Goal: Information Seeking & Learning: Learn about a topic

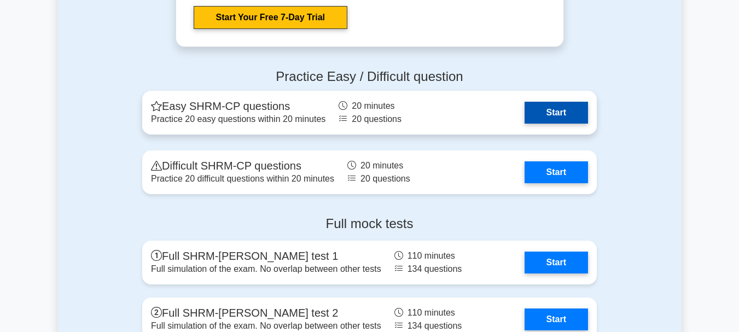
click at [545, 111] on link "Start" at bounding box center [555, 113] width 63 height 22
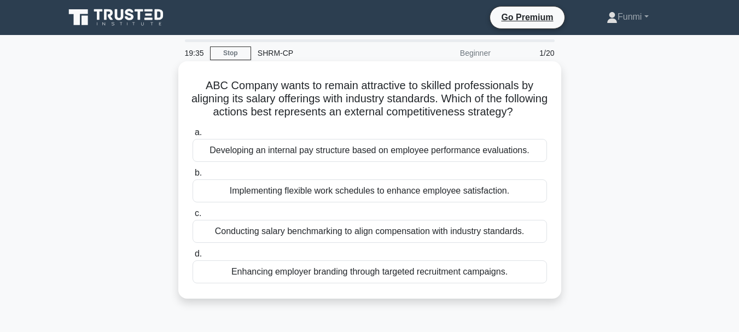
click at [460, 242] on div "Conducting salary benchmarking to align compensation with industry standards." at bounding box center [369, 231] width 354 height 23
click at [192, 217] on input "c. Conducting salary benchmarking to align compensation with industry standards." at bounding box center [192, 213] width 0 height 7
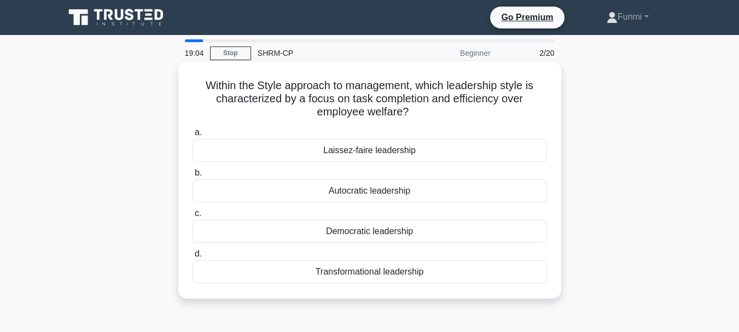
click at [420, 186] on div "Autocratic leadership" at bounding box center [369, 190] width 354 height 23
click at [192, 177] on input "b. Autocratic leadership" at bounding box center [192, 172] width 0 height 7
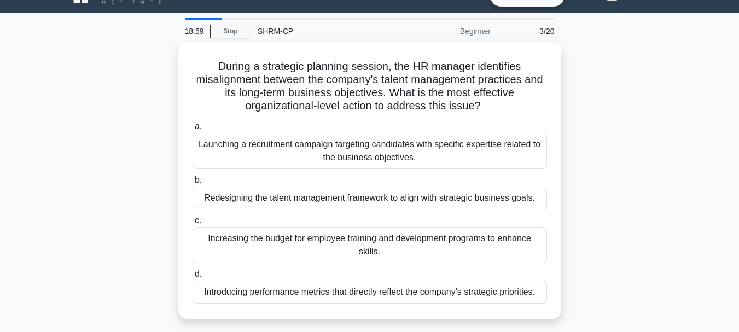
scroll to position [44, 0]
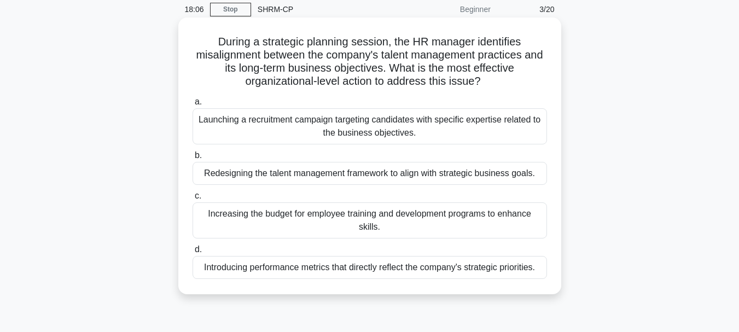
click at [407, 180] on div "Redesigning the talent management framework to align with strategic business go…" at bounding box center [369, 173] width 354 height 23
click at [192, 159] on input "b. Redesigning the talent management framework to align with strategic business…" at bounding box center [192, 155] width 0 height 7
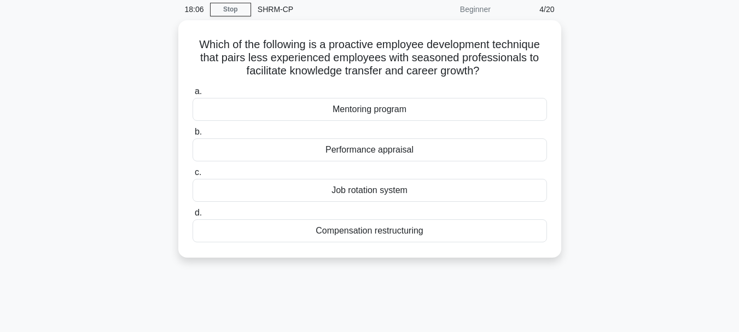
scroll to position [0, 0]
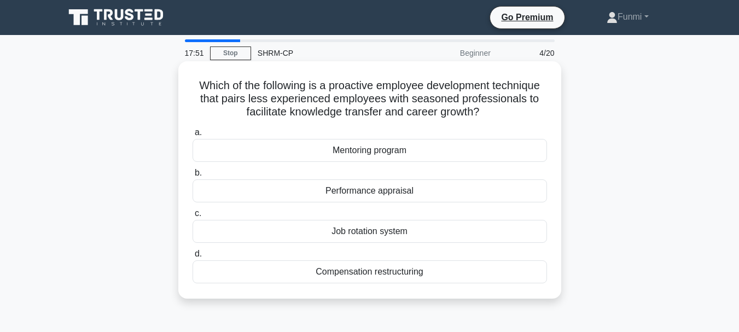
click at [412, 153] on div "Mentoring program" at bounding box center [369, 150] width 354 height 23
click at [192, 136] on input "a. Mentoring program" at bounding box center [192, 132] width 0 height 7
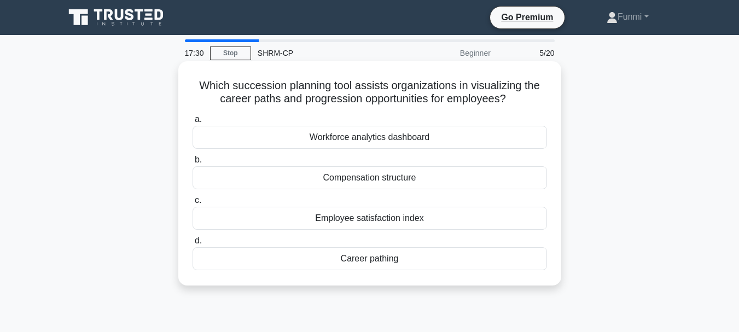
click at [371, 258] on div "Career pathing" at bounding box center [369, 258] width 354 height 23
click at [192, 244] on input "d. Career pathing" at bounding box center [192, 240] width 0 height 7
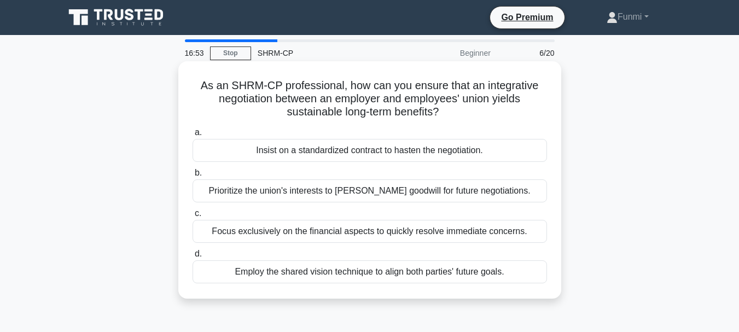
click at [370, 271] on div "Employ the shared vision technique to align both parties' future goals." at bounding box center [369, 271] width 354 height 23
click at [192, 258] on input "d. Employ the shared vision technique to align both parties' future goals." at bounding box center [192, 253] width 0 height 7
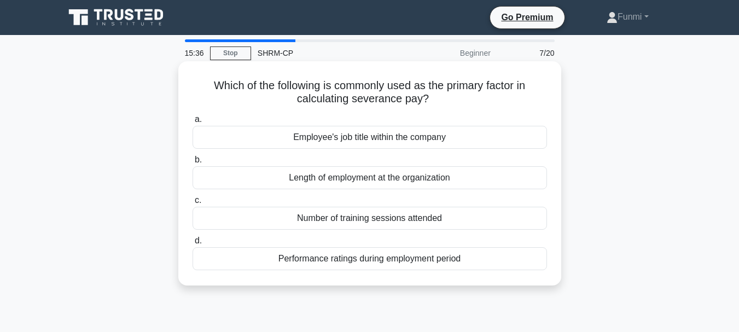
click at [401, 180] on div "Length of employment at the organization" at bounding box center [369, 177] width 354 height 23
click at [192, 163] on input "b. Length of employment at the organization" at bounding box center [192, 159] width 0 height 7
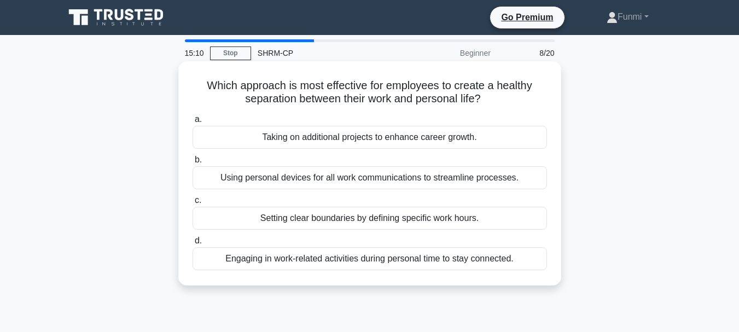
click at [403, 219] on div "Setting clear boundaries by defining specific work hours." at bounding box center [369, 218] width 354 height 23
click at [192, 204] on input "c. Setting clear boundaries by defining specific work hours." at bounding box center [192, 200] width 0 height 7
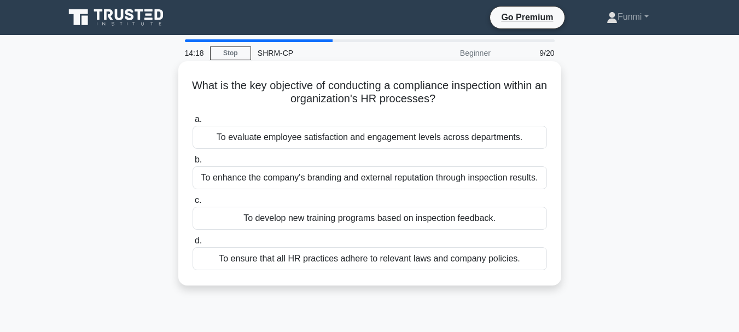
click at [422, 179] on div "To enhance the company's branding and external reputation through inspection re…" at bounding box center [369, 177] width 354 height 23
click at [192, 163] on input "b. To enhance the company's branding and external reputation through inspection…" at bounding box center [192, 159] width 0 height 7
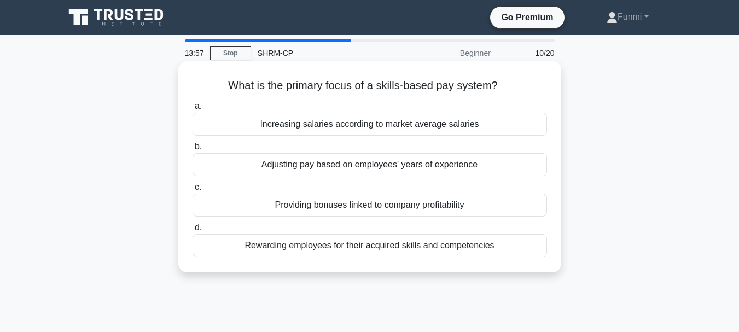
click at [393, 249] on div "Rewarding employees for their acquired skills and competencies" at bounding box center [369, 245] width 354 height 23
click at [192, 231] on input "d. Rewarding employees for their acquired skills and competencies" at bounding box center [192, 227] width 0 height 7
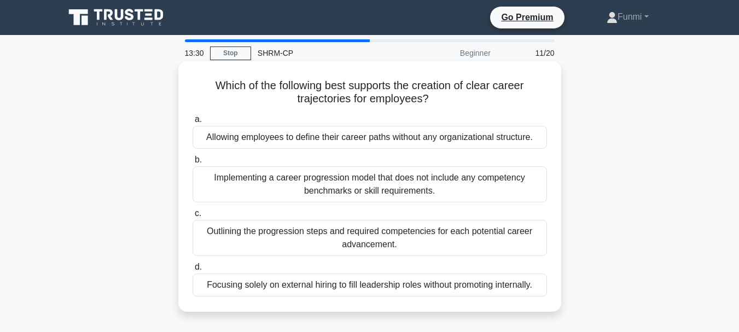
click at [395, 243] on div "Outlining the progression steps and required competencies for each potential ca…" at bounding box center [369, 238] width 354 height 36
click at [192, 217] on input "c. Outlining the progression steps and required competencies for each potential…" at bounding box center [192, 213] width 0 height 7
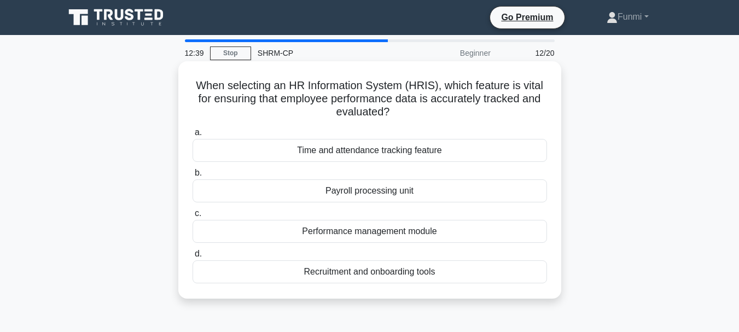
click at [398, 234] on div "Performance management module" at bounding box center [369, 231] width 354 height 23
click at [192, 217] on input "c. Performance management module" at bounding box center [192, 213] width 0 height 7
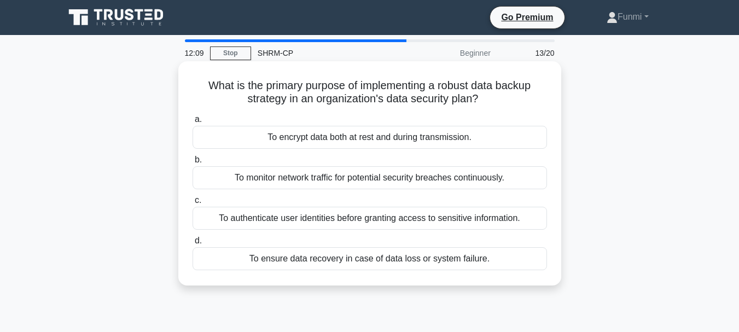
click at [384, 264] on div "To ensure data recovery in case of data loss or system failure." at bounding box center [369, 258] width 354 height 23
click at [192, 244] on input "d. To ensure data recovery in case of data loss or system failure." at bounding box center [192, 240] width 0 height 7
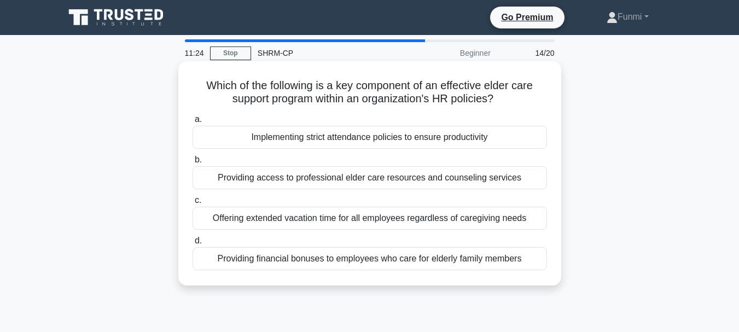
click at [400, 183] on div "Providing access to professional elder care resources and counseling services" at bounding box center [369, 177] width 354 height 23
click at [192, 163] on input "b. Providing access to professional elder care resources and counseling services" at bounding box center [192, 159] width 0 height 7
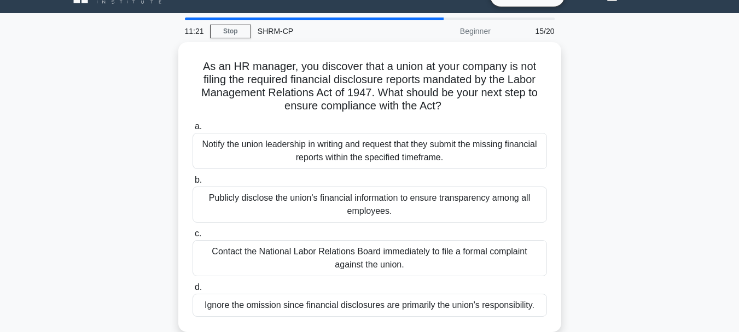
scroll to position [44, 0]
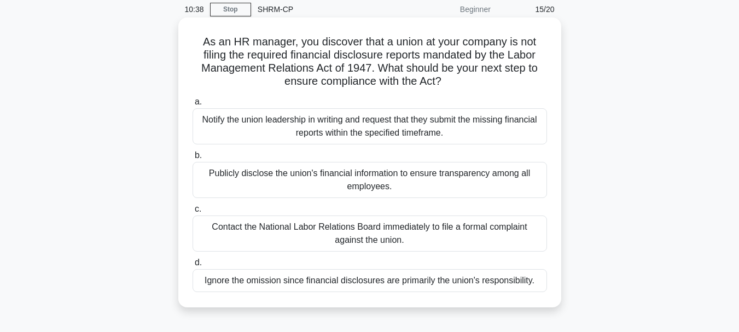
click at [426, 132] on div "Notify the union leadership in writing and request that they submit the missing…" at bounding box center [369, 126] width 354 height 36
click at [192, 106] on input "a. Notify the union leadership in writing and request that they submit the miss…" at bounding box center [192, 101] width 0 height 7
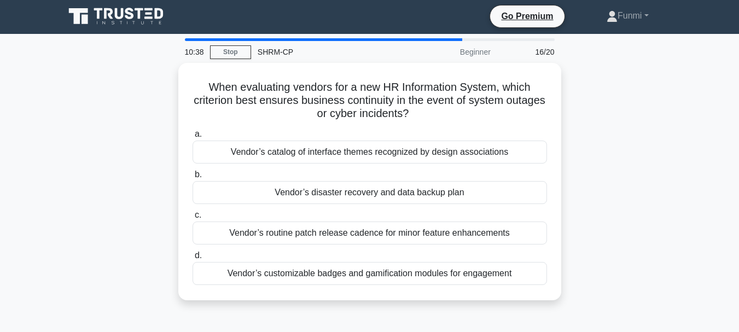
scroll to position [0, 0]
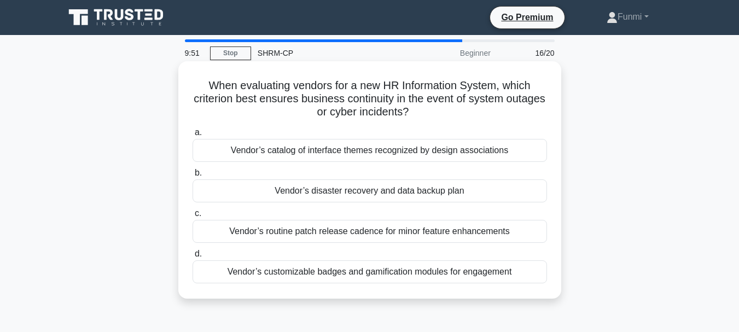
click at [398, 192] on div "Vendor’s disaster recovery and data backup plan" at bounding box center [369, 190] width 354 height 23
click at [192, 177] on input "b. Vendor’s disaster recovery and data backup plan" at bounding box center [192, 172] width 0 height 7
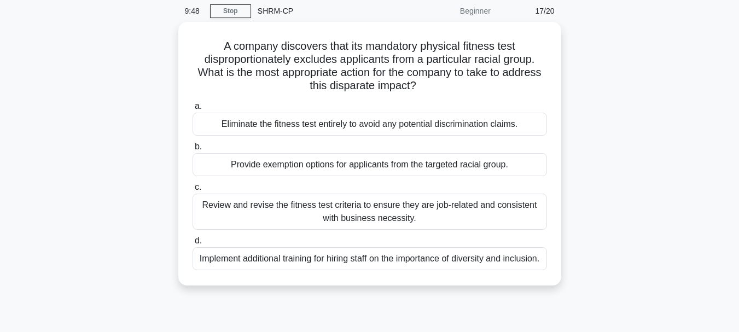
scroll to position [44, 0]
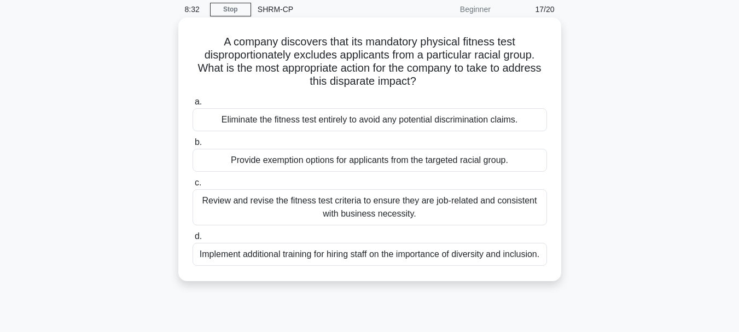
click at [393, 208] on div "Review and revise the fitness test criteria to ensure they are job-related and …" at bounding box center [369, 207] width 354 height 36
click at [192, 186] on input "c. Review and revise the fitness test criteria to ensure they are job-related a…" at bounding box center [192, 182] width 0 height 7
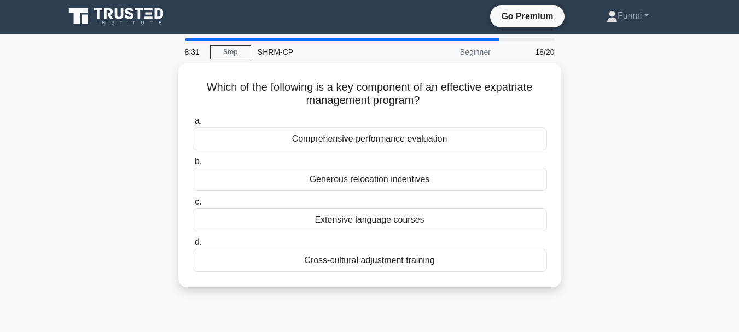
scroll to position [0, 0]
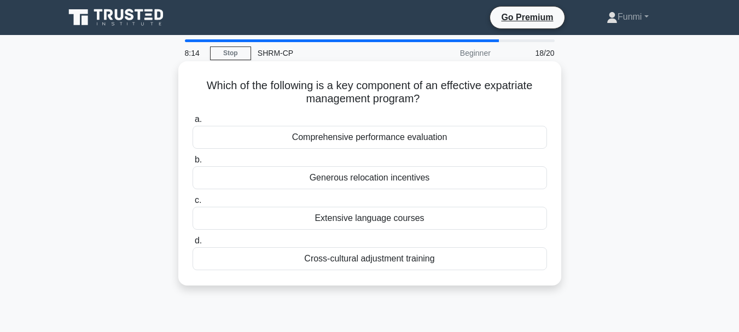
click at [376, 259] on div "Cross-cultural adjustment training" at bounding box center [369, 258] width 354 height 23
click at [192, 244] on input "d. Cross-cultural adjustment training" at bounding box center [192, 240] width 0 height 7
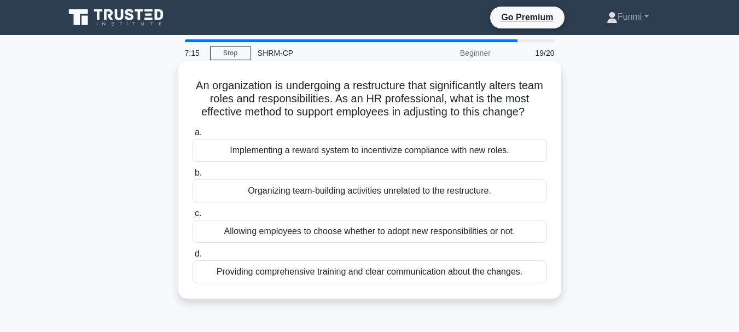
click at [373, 270] on div "Providing comprehensive training and clear communication about the changes." at bounding box center [369, 271] width 354 height 23
click at [192, 258] on input "d. Providing comprehensive training and clear communication about the changes." at bounding box center [192, 253] width 0 height 7
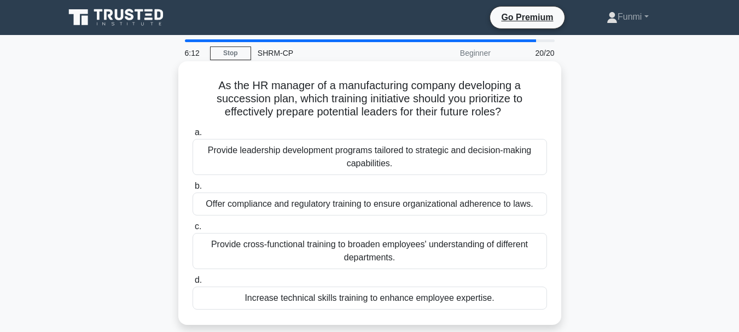
click at [406, 160] on div "Provide leadership development programs tailored to strategic and decision-maki…" at bounding box center [369, 157] width 354 height 36
click at [192, 136] on input "a. Provide leadership development programs tailored to strategic and decision-m…" at bounding box center [192, 132] width 0 height 7
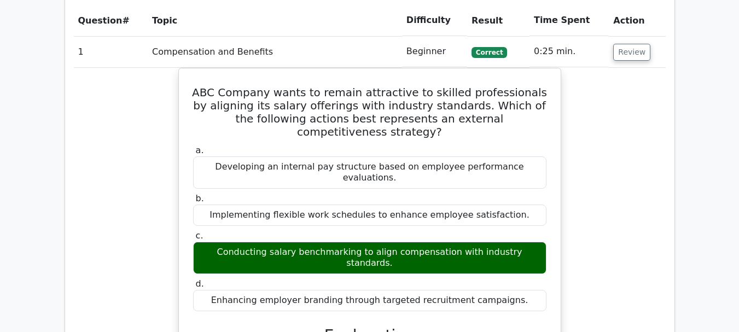
scroll to position [1050, 0]
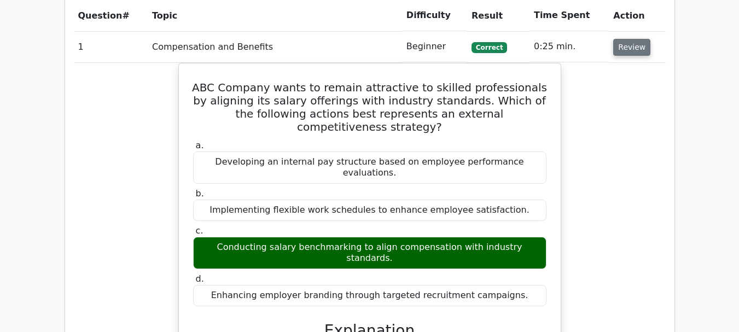
click at [619, 39] on button "Review" at bounding box center [631, 47] width 37 height 17
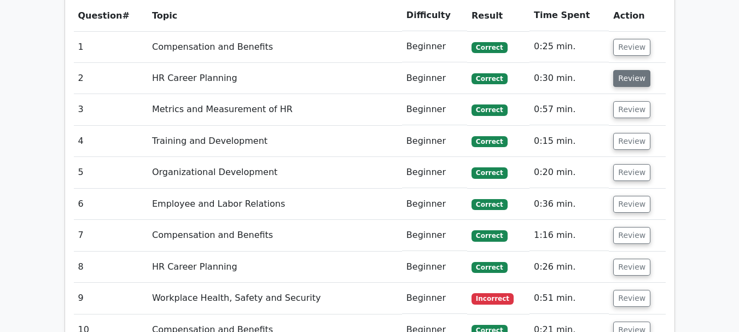
click at [623, 70] on button "Review" at bounding box center [631, 78] width 37 height 17
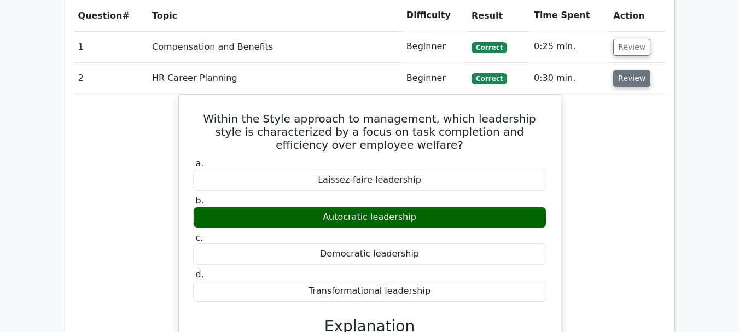
click at [623, 70] on button "Review" at bounding box center [631, 78] width 37 height 17
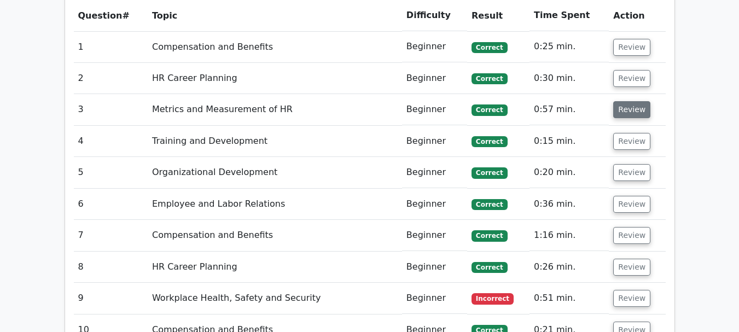
click at [633, 101] on button "Review" at bounding box center [631, 109] width 37 height 17
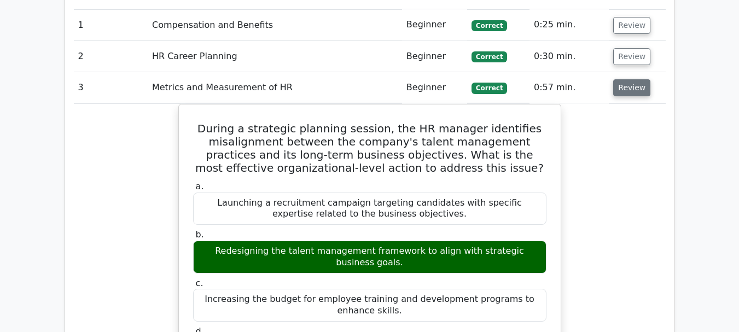
scroll to position [1094, 0]
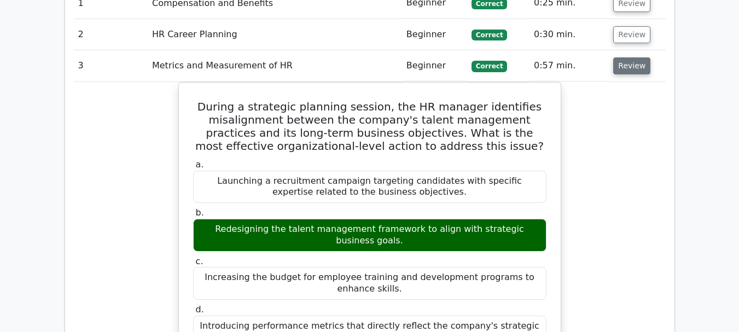
click at [636, 57] on button "Review" at bounding box center [631, 65] width 37 height 17
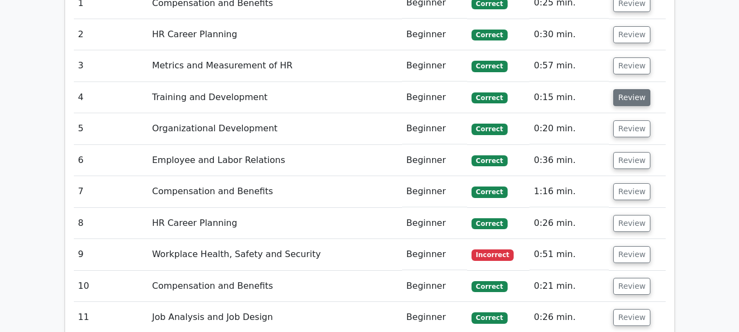
click at [630, 89] on button "Review" at bounding box center [631, 97] width 37 height 17
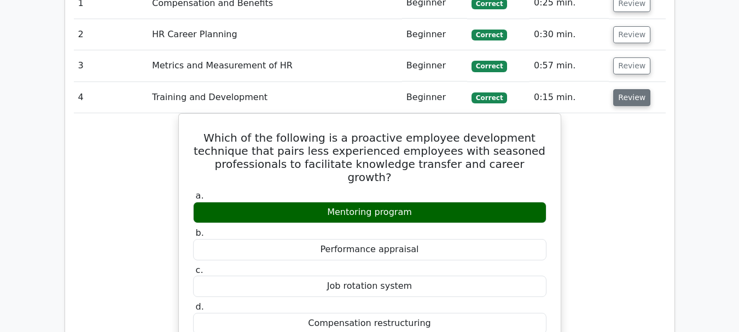
click at [626, 89] on button "Review" at bounding box center [631, 97] width 37 height 17
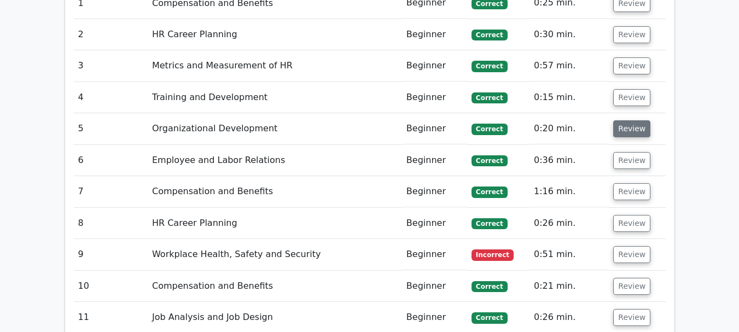
click at [627, 120] on button "Review" at bounding box center [631, 128] width 37 height 17
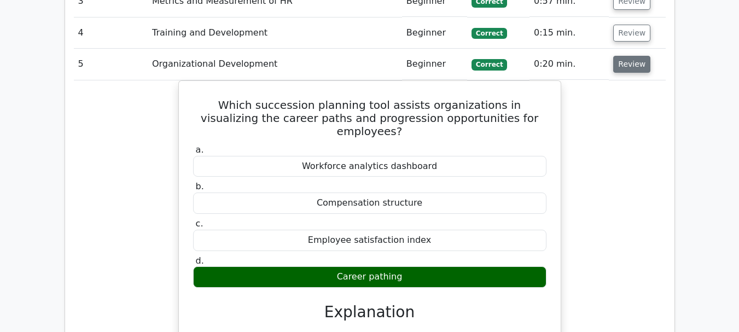
scroll to position [1159, 0]
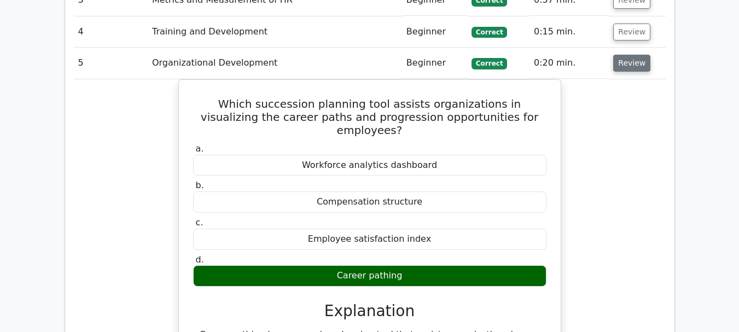
click at [632, 55] on button "Review" at bounding box center [631, 63] width 37 height 17
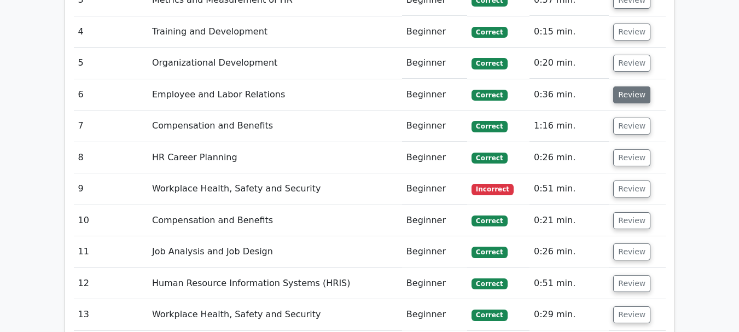
click at [627, 86] on button "Review" at bounding box center [631, 94] width 37 height 17
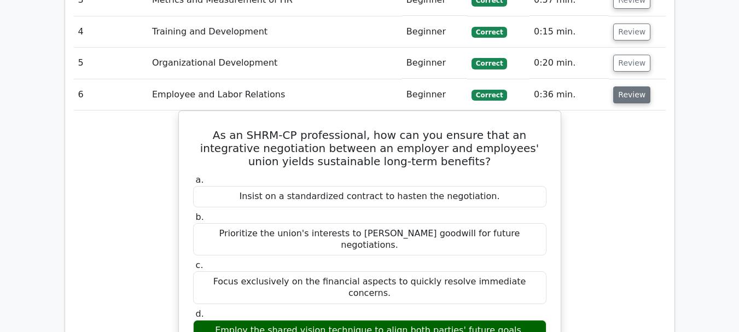
click at [627, 86] on button "Review" at bounding box center [631, 94] width 37 height 17
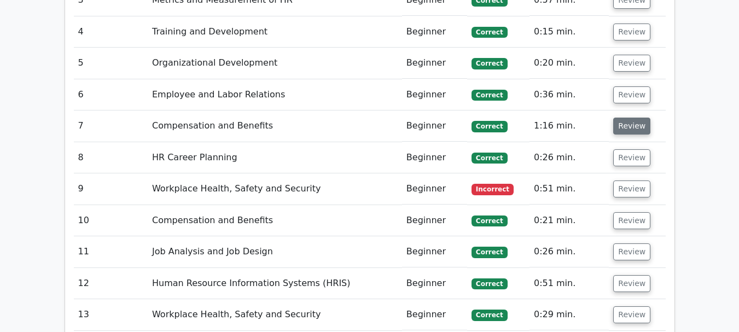
click at [630, 118] on button "Review" at bounding box center [631, 126] width 37 height 17
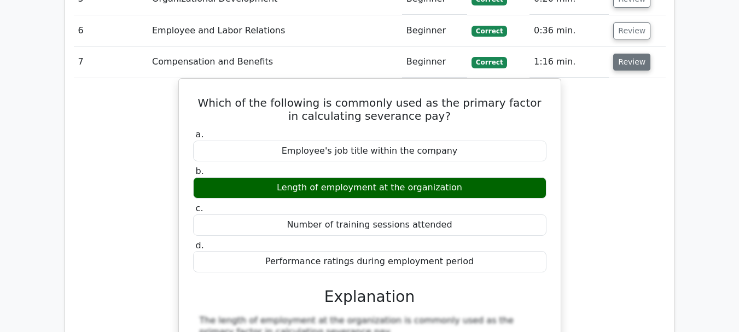
scroll to position [1225, 0]
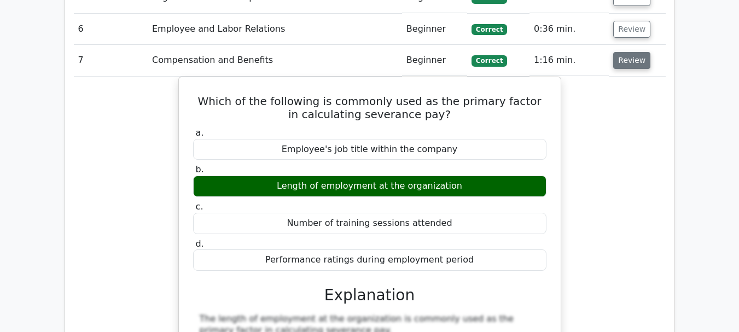
click at [630, 52] on button "Review" at bounding box center [631, 60] width 37 height 17
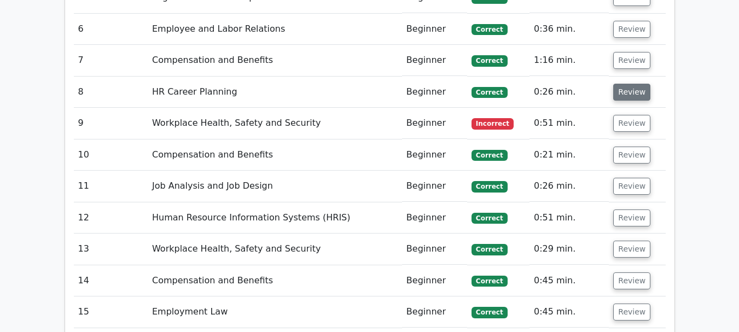
click at [629, 84] on button "Review" at bounding box center [631, 92] width 37 height 17
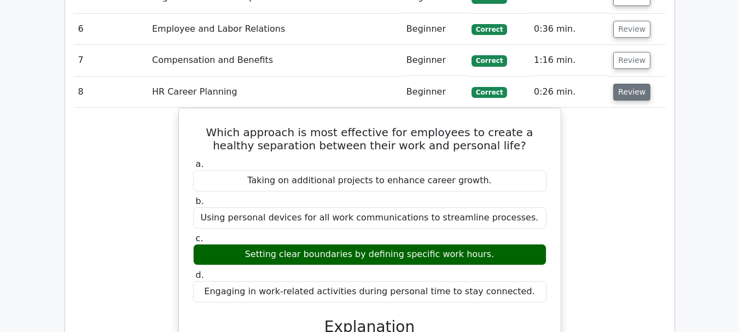
click at [629, 84] on button "Review" at bounding box center [631, 92] width 37 height 17
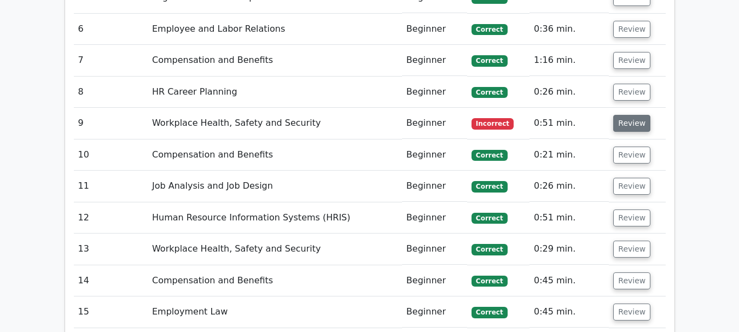
click at [627, 115] on button "Review" at bounding box center [631, 123] width 37 height 17
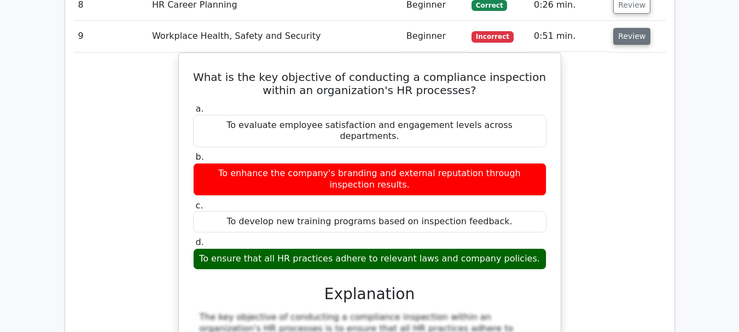
scroll to position [1312, 0]
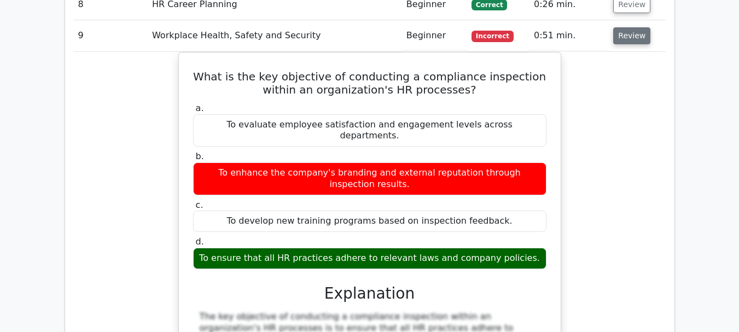
click at [629, 27] on button "Review" at bounding box center [631, 35] width 37 height 17
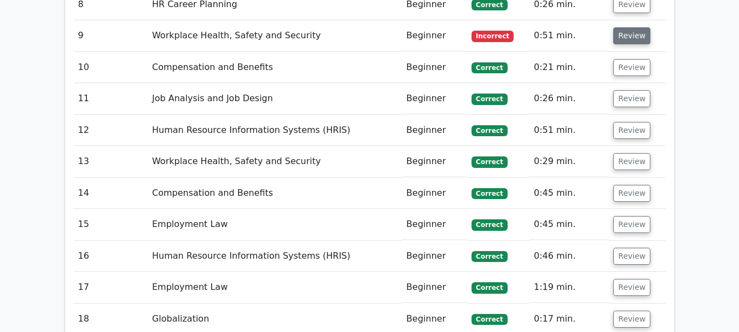
click at [629, 27] on button "Review" at bounding box center [631, 35] width 37 height 17
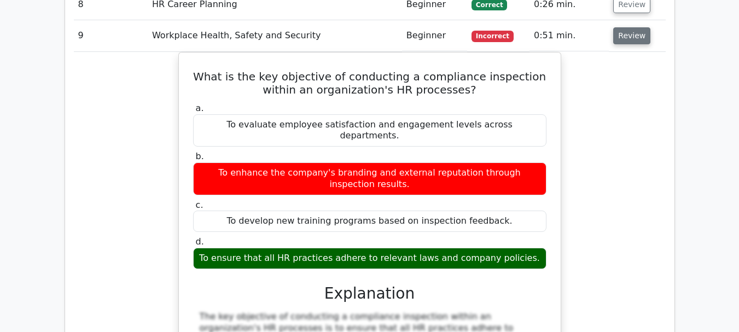
click at [629, 27] on button "Review" at bounding box center [631, 35] width 37 height 17
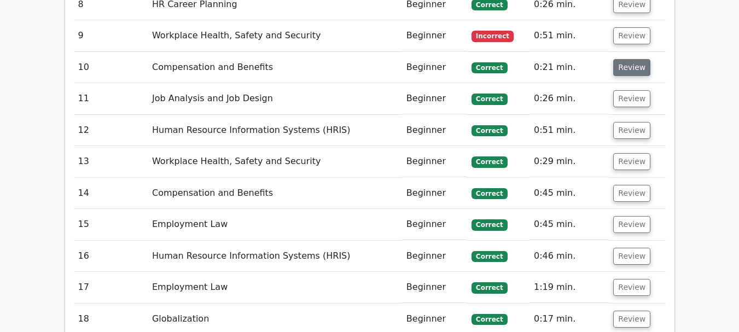
click at [628, 59] on button "Review" at bounding box center [631, 67] width 37 height 17
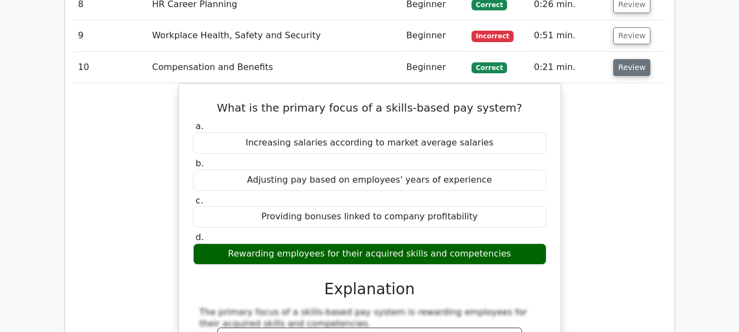
click at [628, 59] on button "Review" at bounding box center [631, 67] width 37 height 17
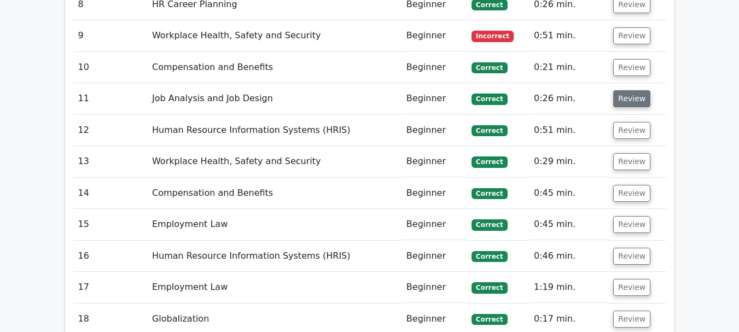
click at [624, 90] on button "Review" at bounding box center [631, 98] width 37 height 17
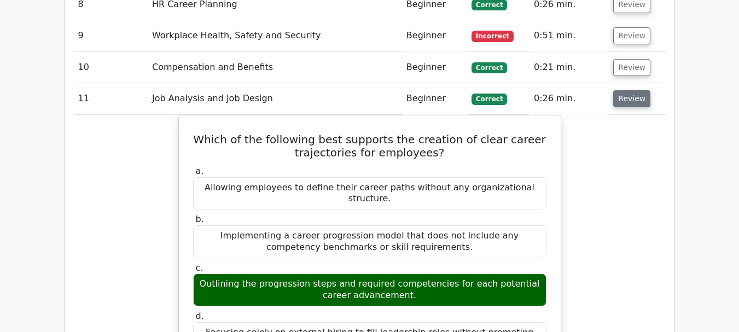
click at [624, 90] on button "Review" at bounding box center [631, 98] width 37 height 17
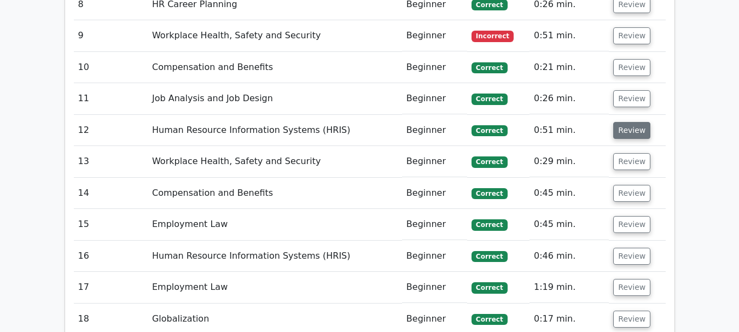
click at [624, 122] on button "Review" at bounding box center [631, 130] width 37 height 17
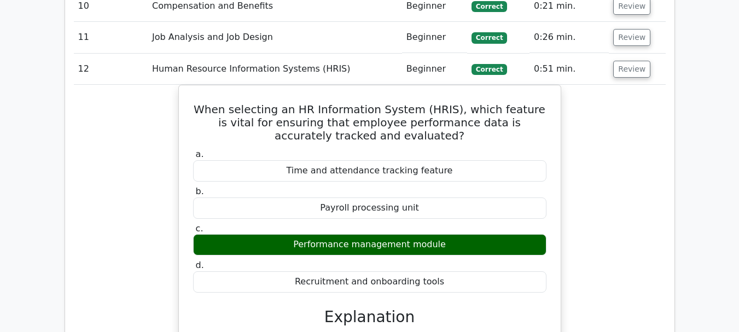
scroll to position [1378, 0]
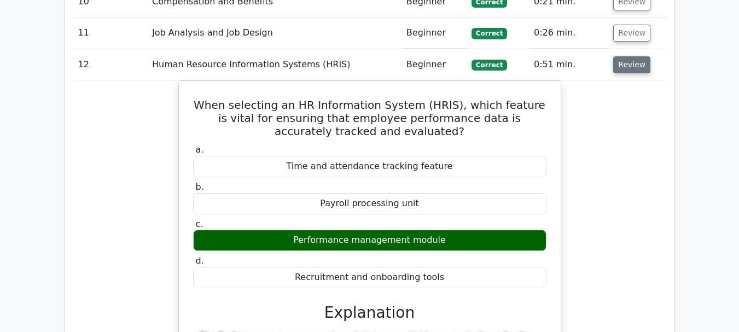
click at [634, 56] on button "Review" at bounding box center [631, 64] width 37 height 17
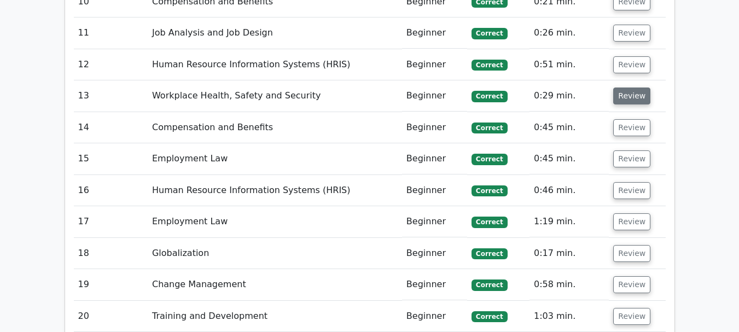
click at [632, 87] on button "Review" at bounding box center [631, 95] width 37 height 17
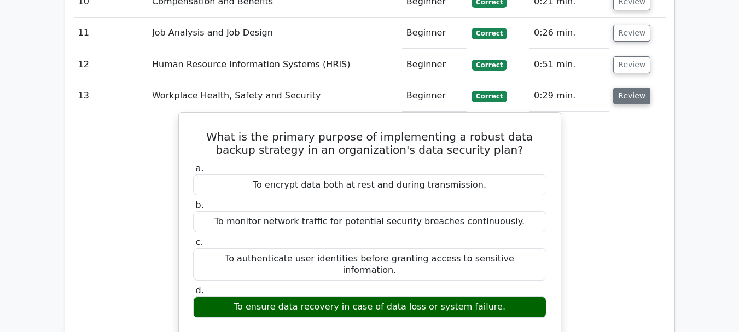
click at [632, 87] on button "Review" at bounding box center [631, 95] width 37 height 17
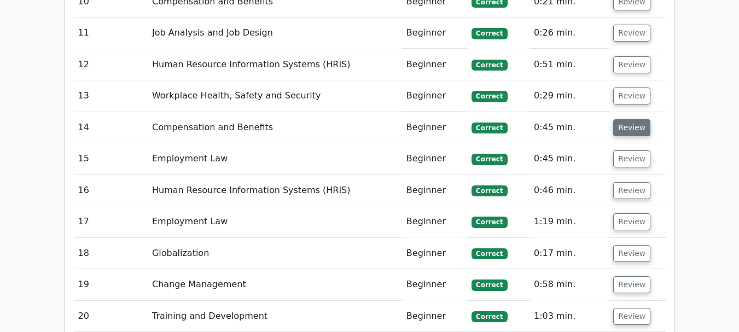
click at [630, 119] on button "Review" at bounding box center [631, 127] width 37 height 17
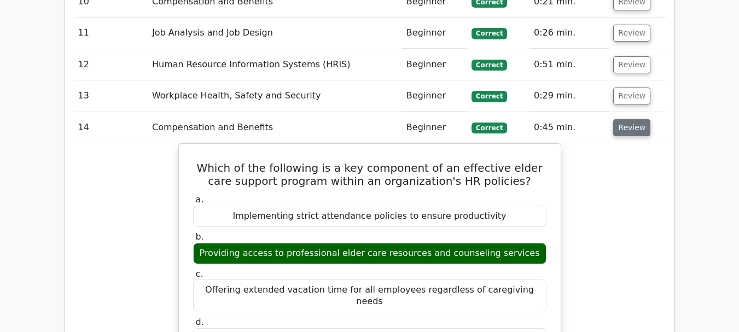
click at [630, 119] on button "Review" at bounding box center [631, 127] width 37 height 17
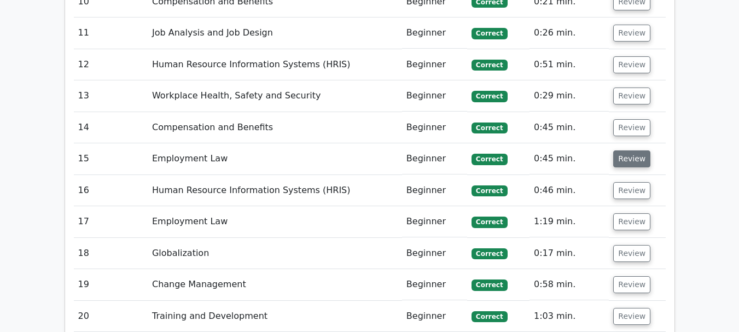
click at [623, 150] on button "Review" at bounding box center [631, 158] width 37 height 17
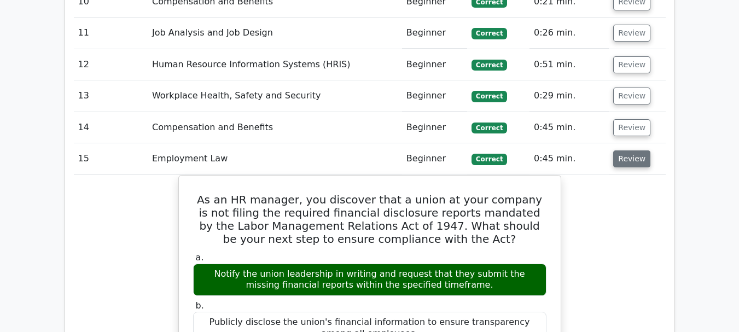
click at [623, 150] on button "Review" at bounding box center [631, 158] width 37 height 17
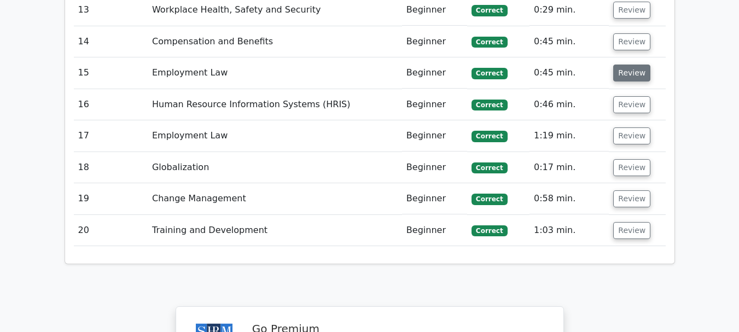
scroll to position [1465, 0]
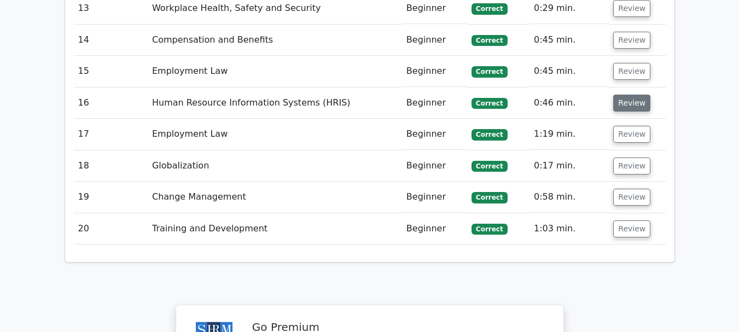
click at [632, 95] on button "Review" at bounding box center [631, 103] width 37 height 17
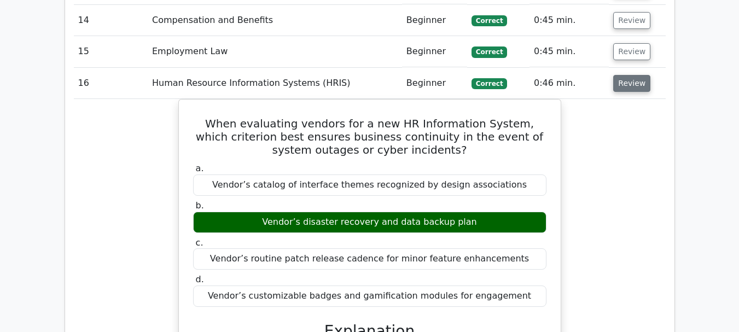
scroll to position [1487, 0]
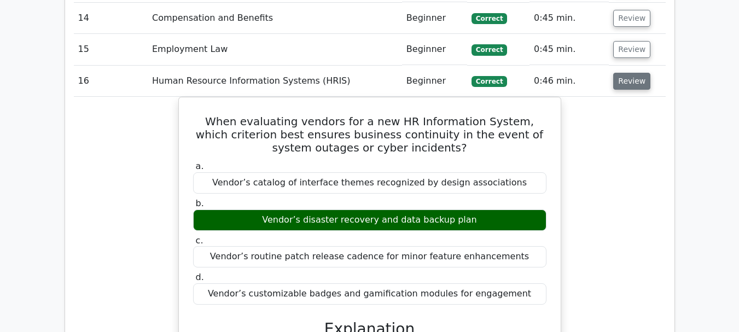
click at [632, 97] on div "When evaluating vendors for a new HR Information System, which criterion best e…" at bounding box center [370, 313] width 592 height 433
click at [629, 73] on button "Review" at bounding box center [631, 81] width 37 height 17
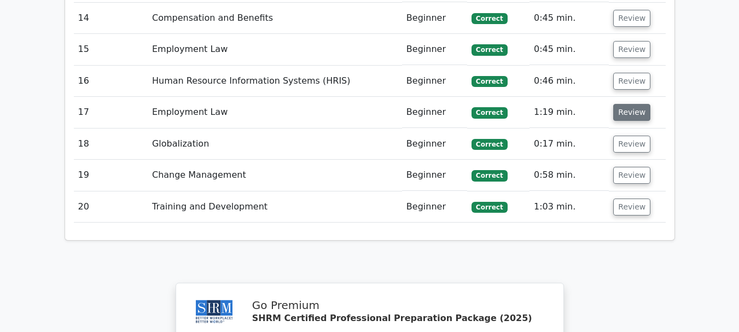
click at [627, 104] on button "Review" at bounding box center [631, 112] width 37 height 17
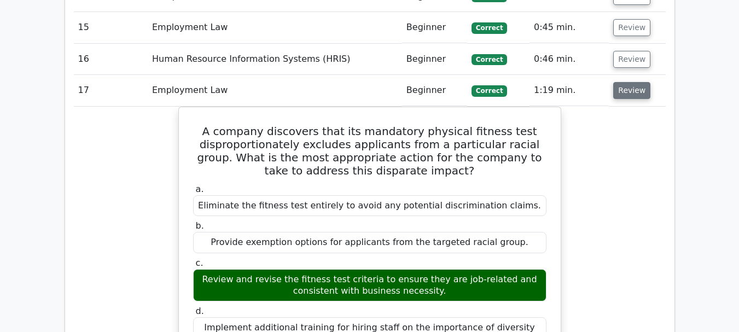
scroll to position [1531, 0]
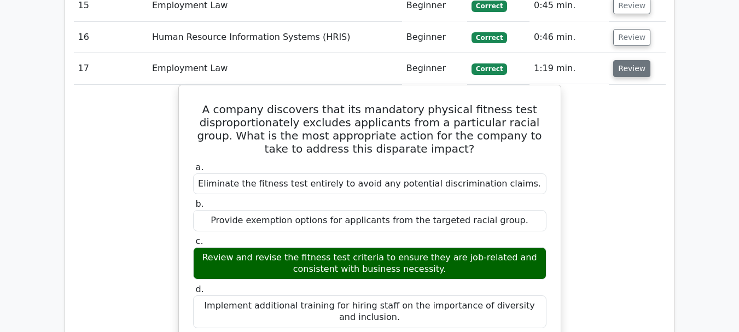
click at [626, 60] on button "Review" at bounding box center [631, 68] width 37 height 17
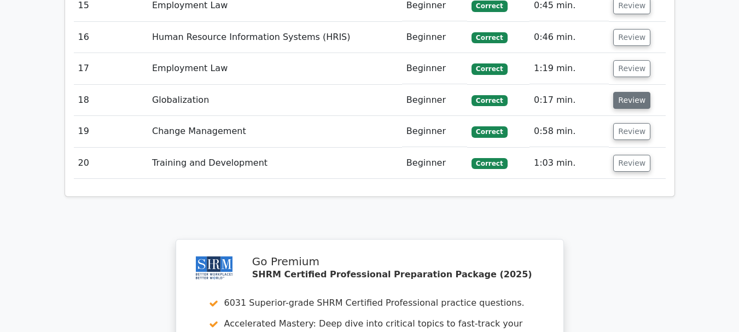
click at [624, 92] on button "Review" at bounding box center [631, 100] width 37 height 17
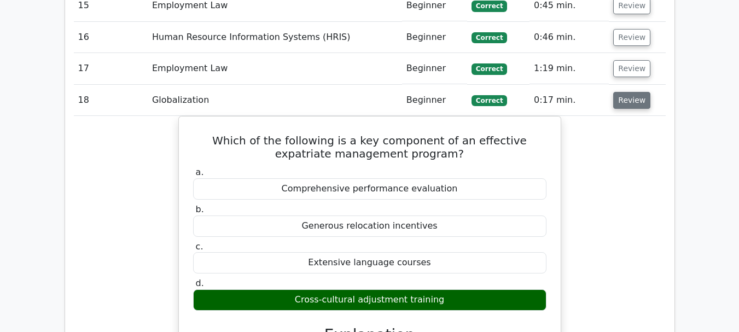
click at [624, 92] on button "Review" at bounding box center [631, 100] width 37 height 17
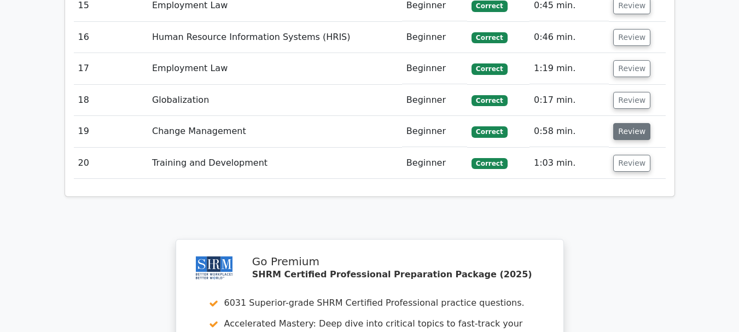
click at [622, 123] on button "Review" at bounding box center [631, 131] width 37 height 17
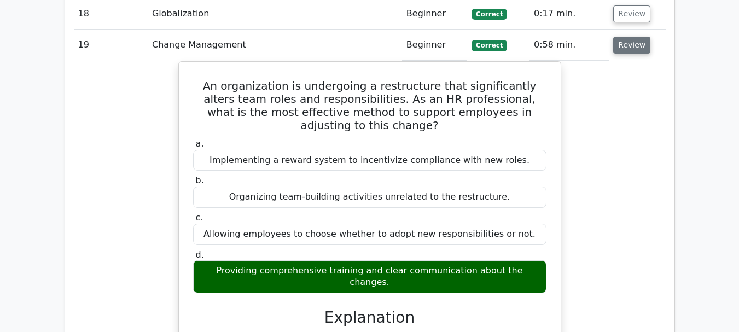
scroll to position [1618, 0]
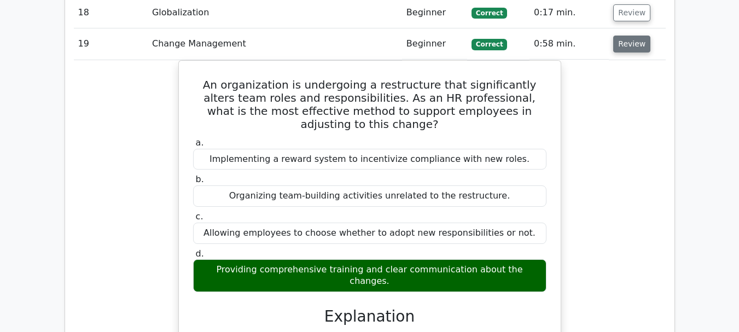
click at [630, 36] on button "Review" at bounding box center [631, 44] width 37 height 17
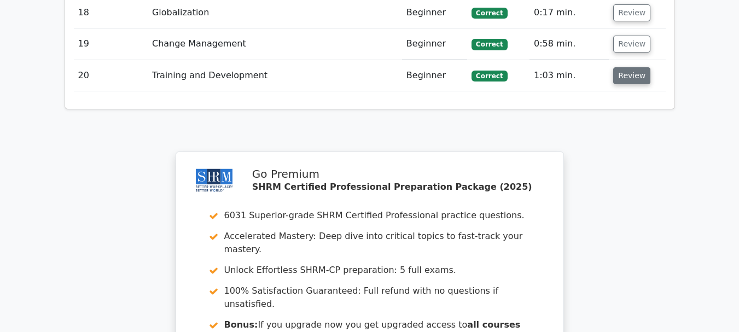
click at [629, 67] on button "Review" at bounding box center [631, 75] width 37 height 17
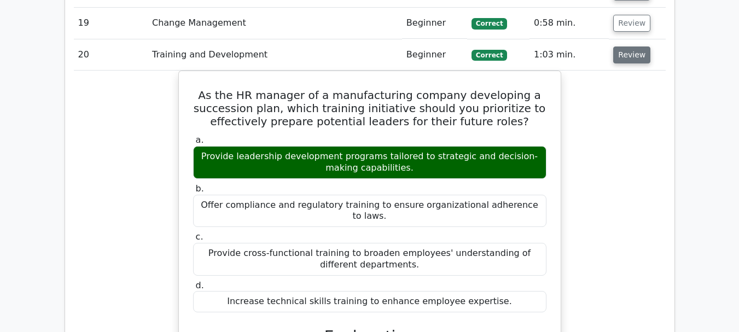
scroll to position [1640, 0]
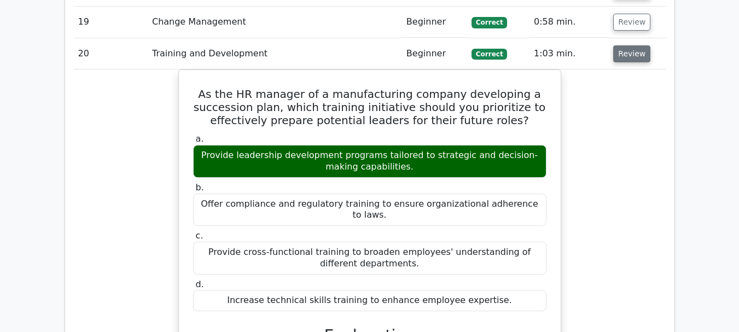
click at [631, 45] on button "Review" at bounding box center [631, 53] width 37 height 17
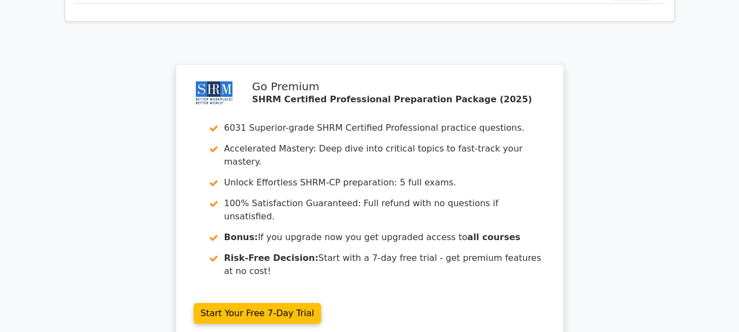
scroll to position [1728, 0]
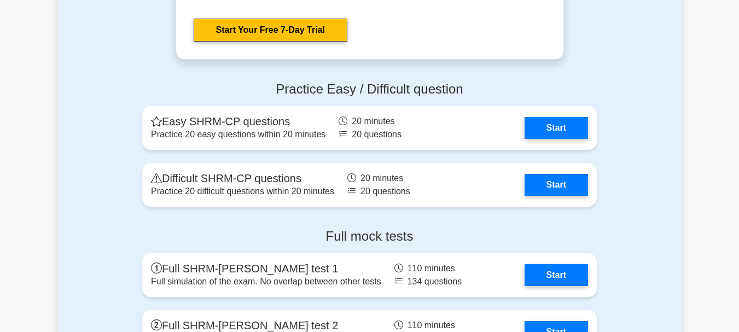
scroll to position [2208, 0]
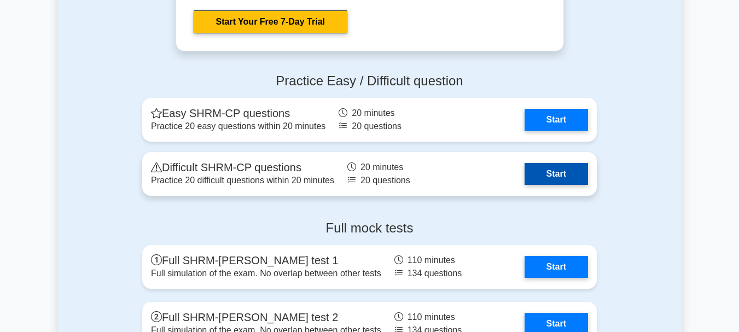
click at [546, 178] on link "Start" at bounding box center [555, 174] width 63 height 22
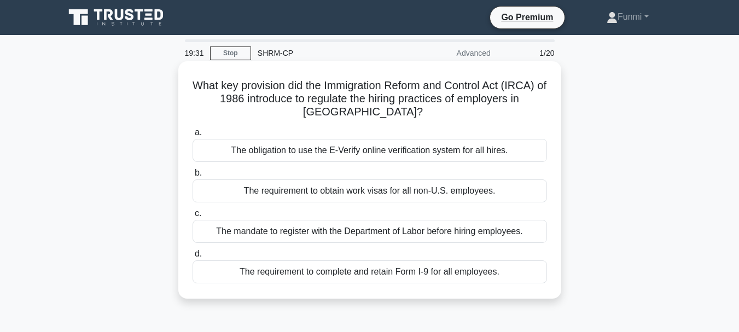
click at [521, 146] on div "The obligation to use the E-Verify online verification system for all hires." at bounding box center [369, 150] width 354 height 23
click at [192, 136] on input "a. The obligation to use the E-Verify online verification system for all hires." at bounding box center [192, 132] width 0 height 7
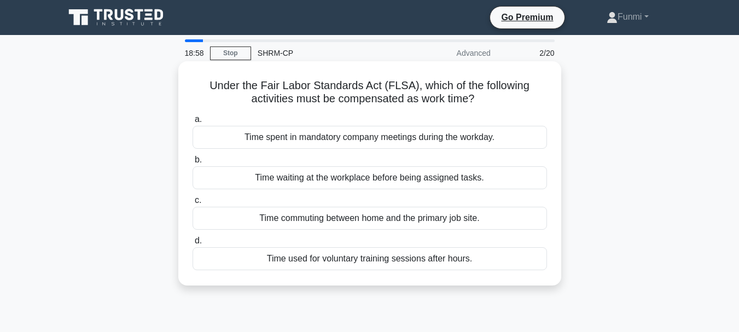
click at [499, 138] on div "Time spent in mandatory company meetings during the workday." at bounding box center [369, 137] width 354 height 23
click at [192, 123] on input "a. Time spent in mandatory company meetings during the workday." at bounding box center [192, 119] width 0 height 7
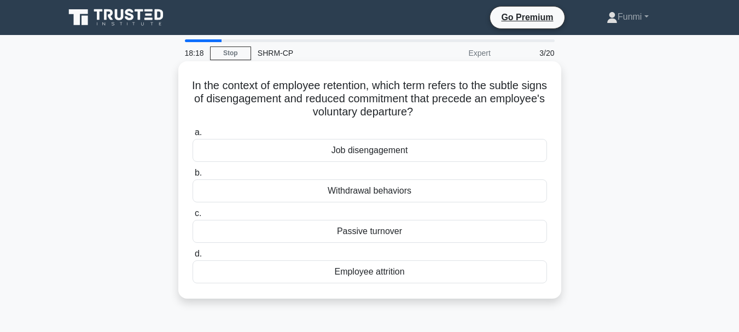
click at [433, 150] on div "Job disengagement" at bounding box center [369, 150] width 354 height 23
click at [192, 136] on input "a. Job disengagement" at bounding box center [192, 132] width 0 height 7
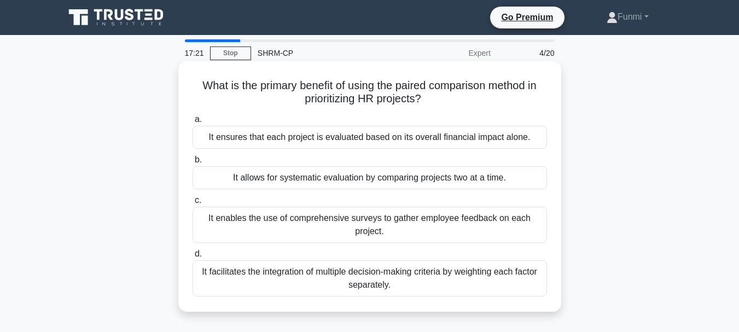
click at [399, 279] on div "It facilitates the integration of multiple decision-making criteria by weightin…" at bounding box center [369, 278] width 354 height 36
click at [192, 258] on input "d. It facilitates the integration of multiple decision-making criteria by weigh…" at bounding box center [192, 253] width 0 height 7
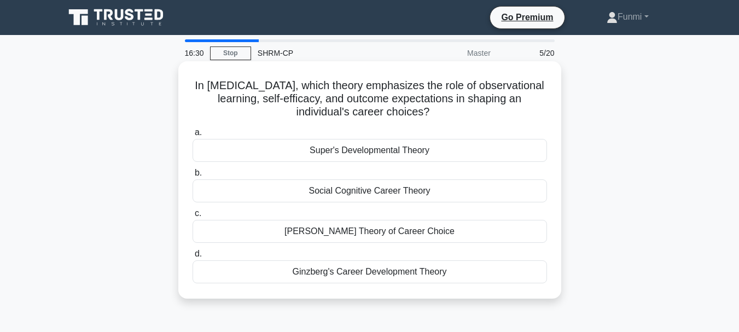
click at [418, 237] on div "Holland's Theory of Career Choice" at bounding box center [369, 231] width 354 height 23
click at [192, 217] on input "c. Holland's Theory of Career Choice" at bounding box center [192, 213] width 0 height 7
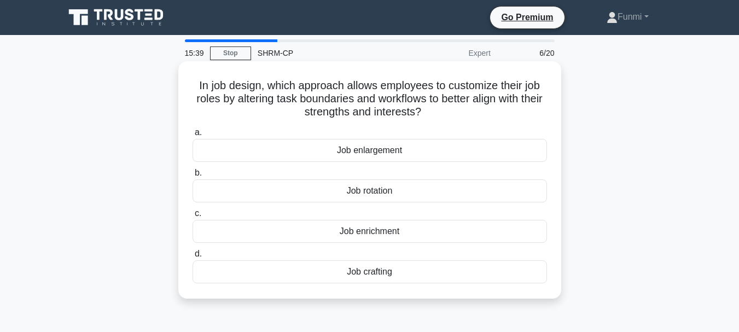
click at [401, 235] on div "Job enrichment" at bounding box center [369, 231] width 354 height 23
click at [192, 217] on input "c. Job enrichment" at bounding box center [192, 213] width 0 height 7
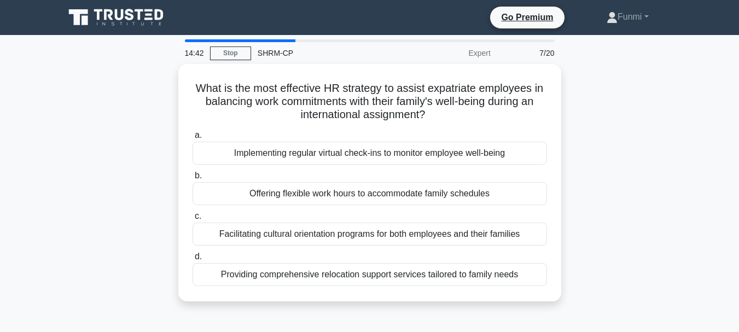
click at [401, 235] on div "Facilitating cultural orientation programs for both employees and their families" at bounding box center [369, 234] width 354 height 23
click at [192, 220] on input "c. Facilitating cultural orientation programs for both employees and their fami…" at bounding box center [192, 216] width 0 height 7
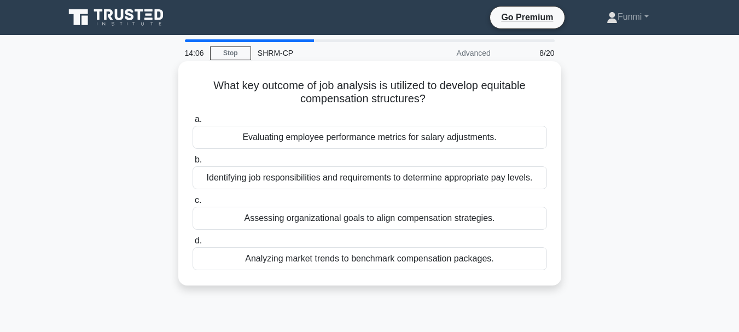
click at [419, 182] on div "Identifying job responsibilities and requirements to determine appropriate pay …" at bounding box center [369, 177] width 354 height 23
click at [192, 163] on input "b. Identifying job responsibilities and requirements to determine appropriate p…" at bounding box center [192, 159] width 0 height 7
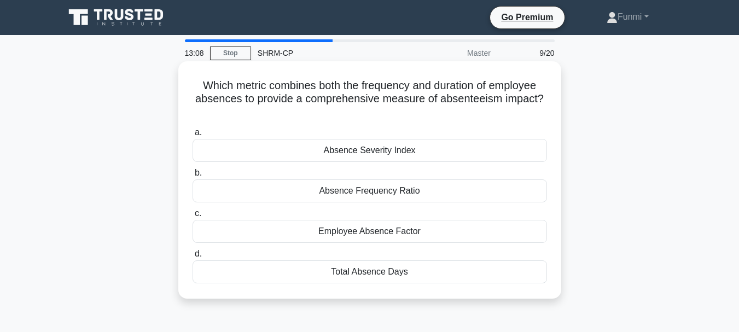
click at [414, 190] on div "Absence Frequency Ratio" at bounding box center [369, 190] width 354 height 23
click at [192, 177] on input "b. Absence Frequency Ratio" at bounding box center [192, 172] width 0 height 7
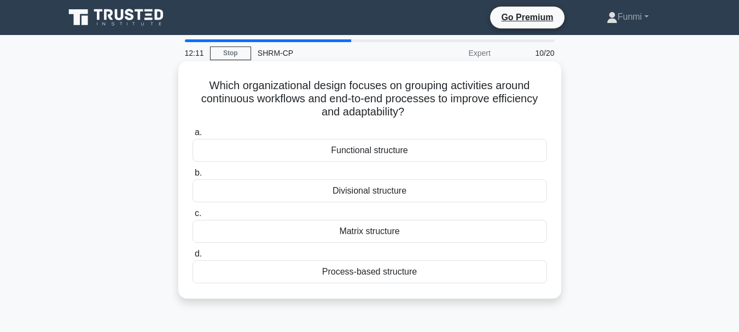
click at [384, 275] on div "Process-based structure" at bounding box center [369, 271] width 354 height 23
click at [192, 258] on input "d. Process-based structure" at bounding box center [192, 253] width 0 height 7
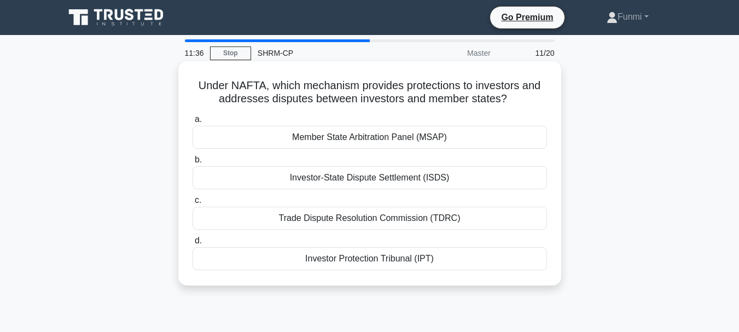
click at [398, 223] on div "Trade Dispute Resolution Commission (TDRC)" at bounding box center [369, 218] width 354 height 23
click at [192, 204] on input "c. Trade Dispute Resolution Commission (TDRC)" at bounding box center [192, 200] width 0 height 7
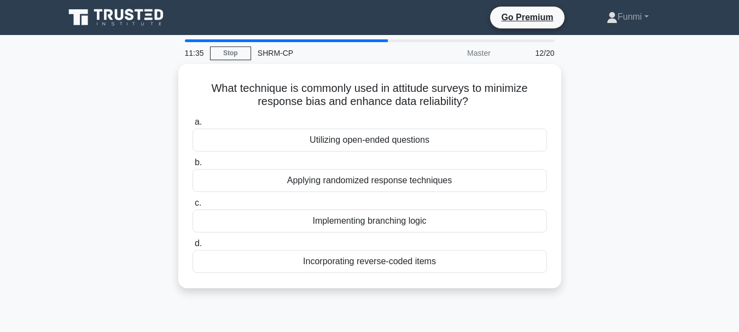
click at [398, 223] on div "Implementing branching logic" at bounding box center [369, 220] width 354 height 23
click at [192, 207] on input "c. Implementing branching logic" at bounding box center [192, 203] width 0 height 7
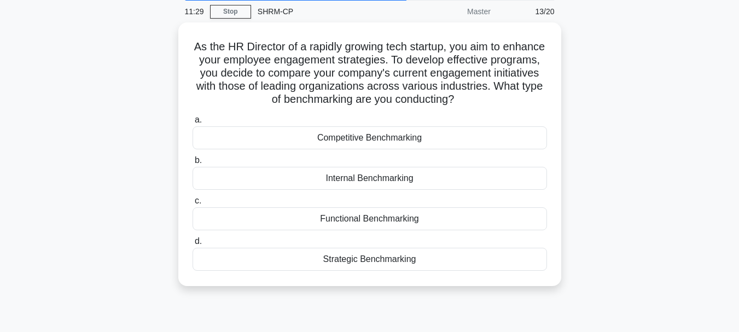
scroll to position [44, 0]
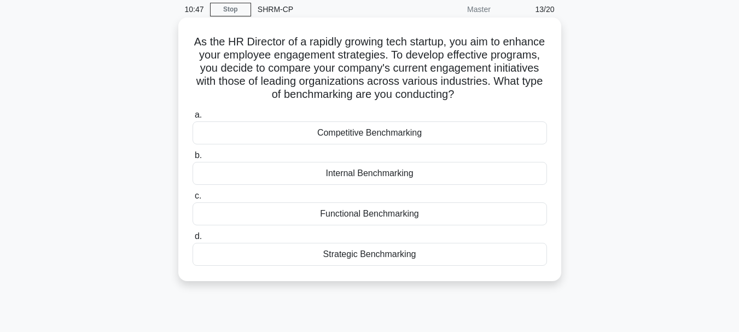
click at [343, 258] on div "Strategic Benchmarking" at bounding box center [369, 254] width 354 height 23
click at [192, 240] on input "d. Strategic Benchmarking" at bounding box center [192, 236] width 0 height 7
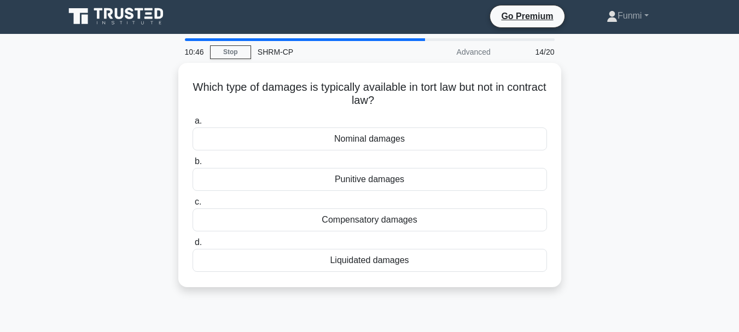
scroll to position [0, 0]
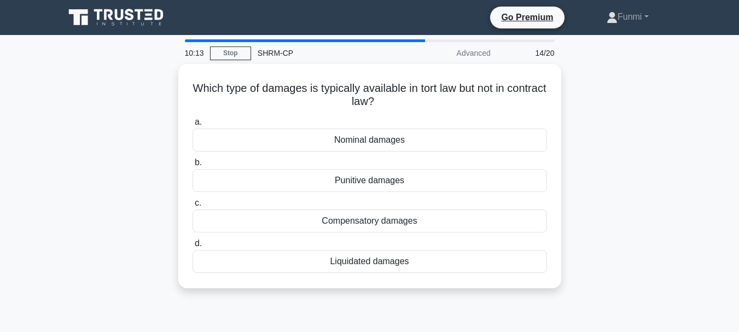
click at [343, 258] on div "Liquidated damages" at bounding box center [369, 261] width 354 height 23
click at [192, 247] on input "d. Liquidated damages" at bounding box center [192, 243] width 0 height 7
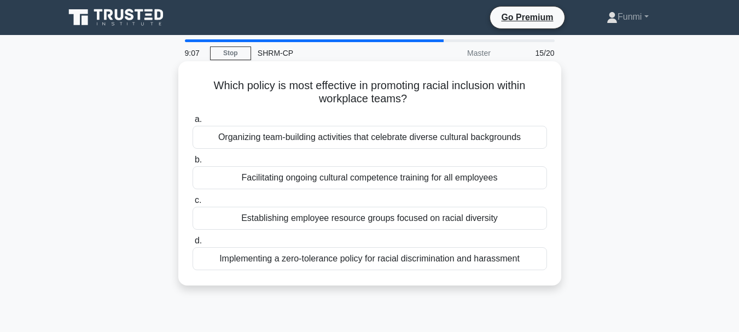
click at [372, 179] on div "Facilitating ongoing cultural competence training for all employees" at bounding box center [369, 177] width 354 height 23
click at [192, 163] on input "b. Facilitating ongoing cultural competence training for all employees" at bounding box center [192, 159] width 0 height 7
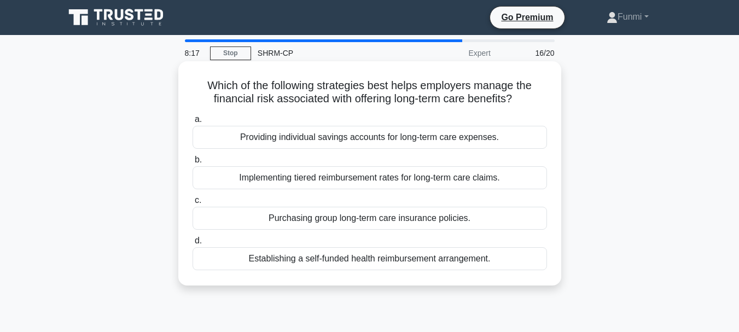
click at [389, 142] on div "Providing individual savings accounts for long-term care expenses." at bounding box center [369, 137] width 354 height 23
click at [192, 123] on input "a. Providing individual savings accounts for long-term care expenses." at bounding box center [192, 119] width 0 height 7
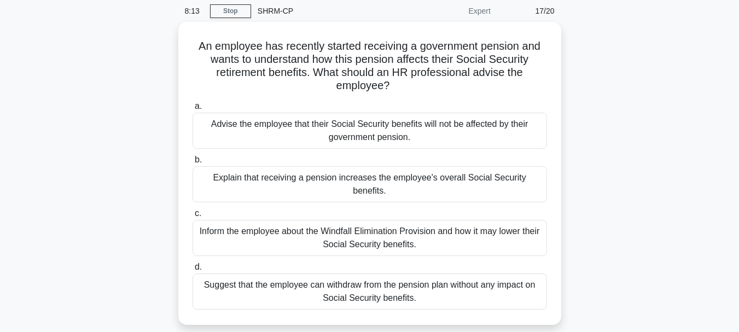
scroll to position [44, 0]
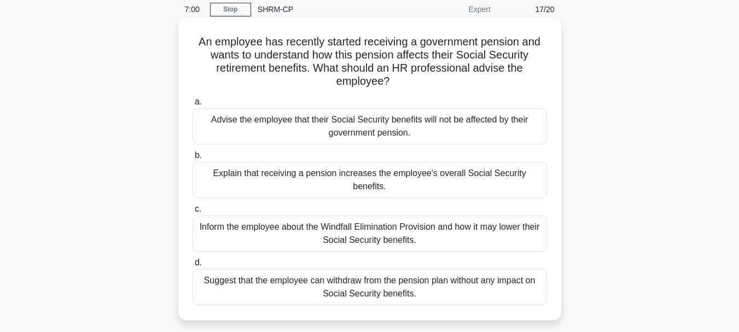
click at [391, 131] on div "Advise the employee that their Social Security benefits will not be affected by…" at bounding box center [369, 126] width 354 height 36
click at [192, 106] on input "a. Advise the employee that their Social Security benefits will not be affected…" at bounding box center [192, 101] width 0 height 7
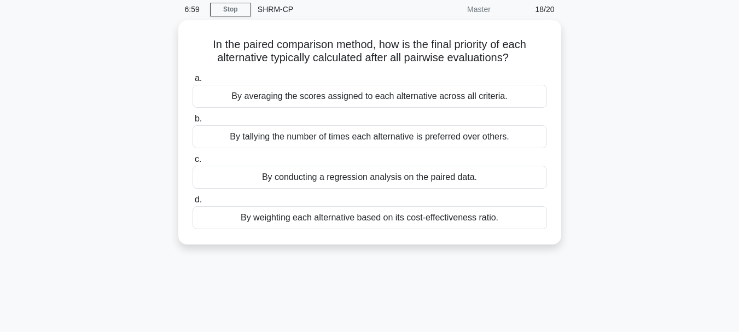
scroll to position [0, 0]
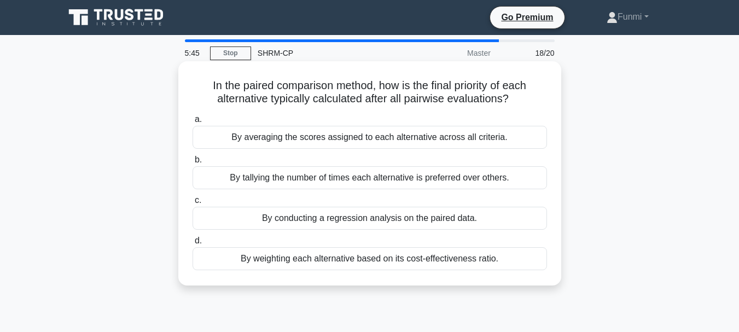
click at [412, 177] on div "By tallying the number of times each alternative is preferred over others." at bounding box center [369, 177] width 354 height 23
click at [192, 163] on input "b. By tallying the number of times each alternative is preferred over others." at bounding box center [192, 159] width 0 height 7
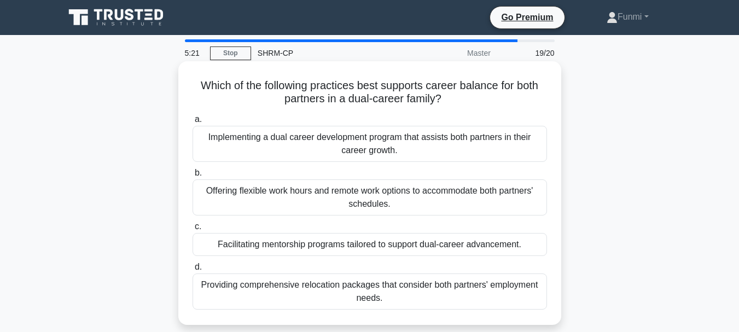
click at [417, 156] on div "Implementing a dual career development program that assists both partners in th…" at bounding box center [369, 144] width 354 height 36
click at [192, 123] on input "a. Implementing a dual career development program that assists both partners in…" at bounding box center [192, 119] width 0 height 7
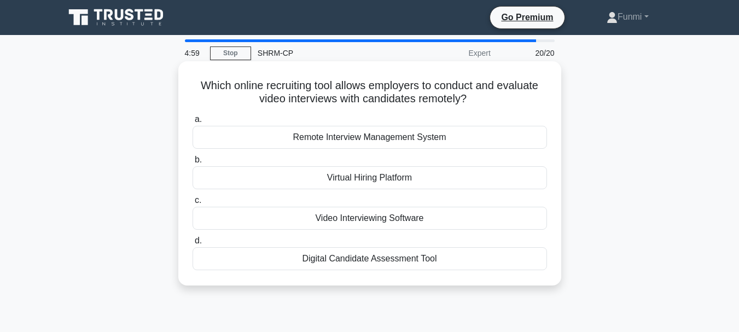
click at [385, 256] on div "Digital Candidate Assessment Tool" at bounding box center [369, 258] width 354 height 23
click at [192, 244] on input "d. Digital Candidate Assessment Tool" at bounding box center [192, 240] width 0 height 7
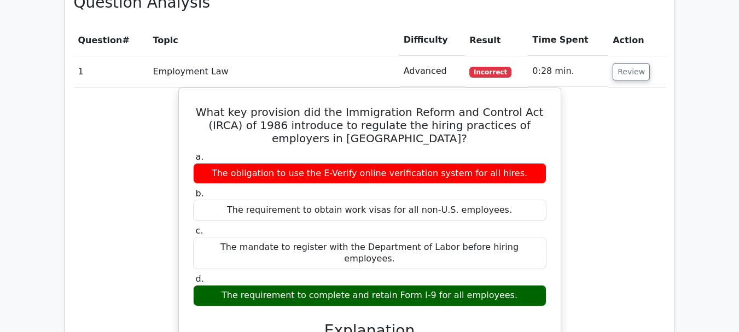
scroll to position [940, 0]
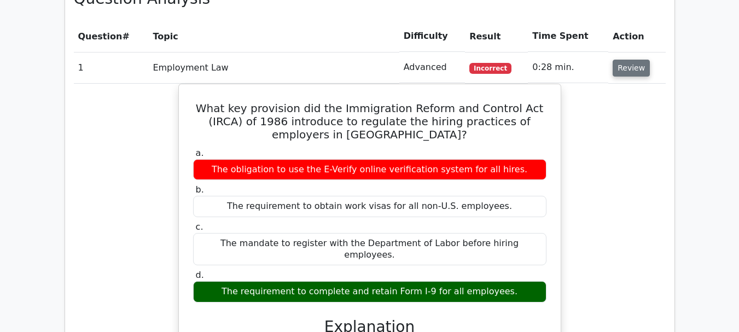
click at [631, 60] on button "Review" at bounding box center [630, 68] width 37 height 17
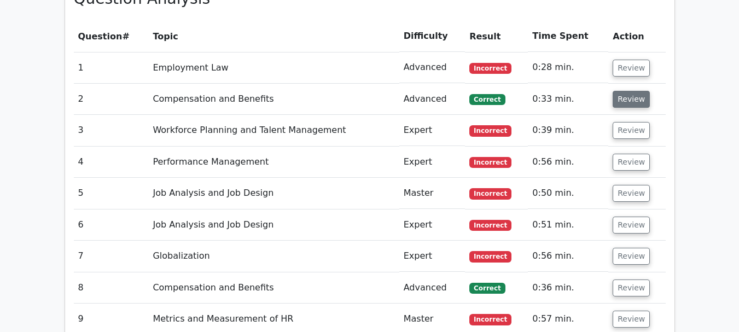
click at [627, 91] on button "Review" at bounding box center [630, 99] width 37 height 17
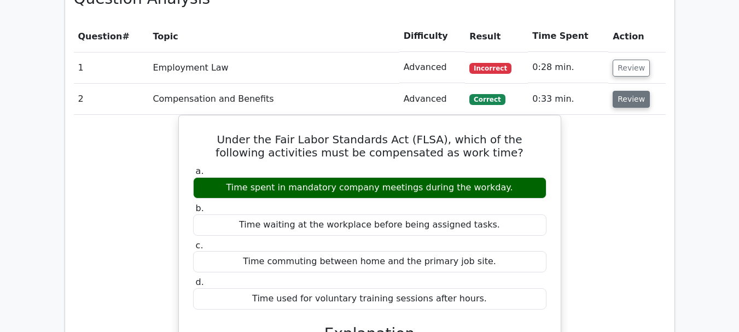
click at [627, 91] on button "Review" at bounding box center [630, 99] width 37 height 17
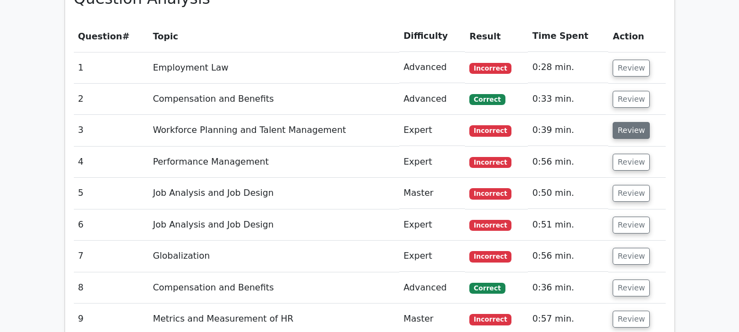
click at [626, 122] on button "Review" at bounding box center [630, 130] width 37 height 17
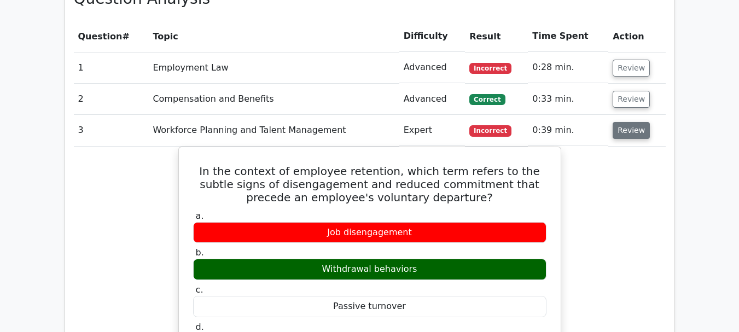
click at [626, 122] on button "Review" at bounding box center [630, 130] width 37 height 17
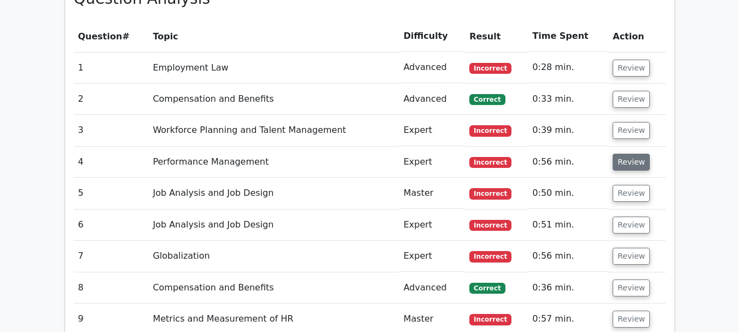
click at [623, 154] on button "Review" at bounding box center [630, 162] width 37 height 17
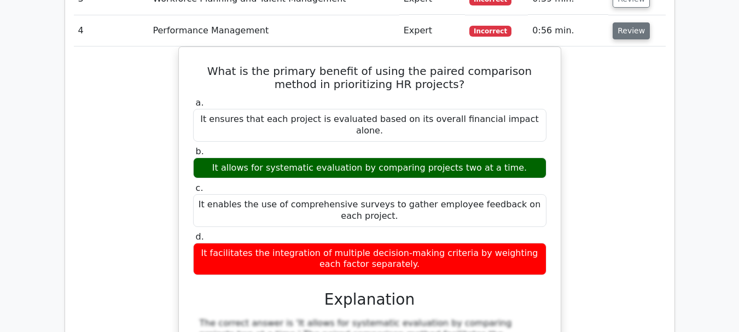
scroll to position [1050, 0]
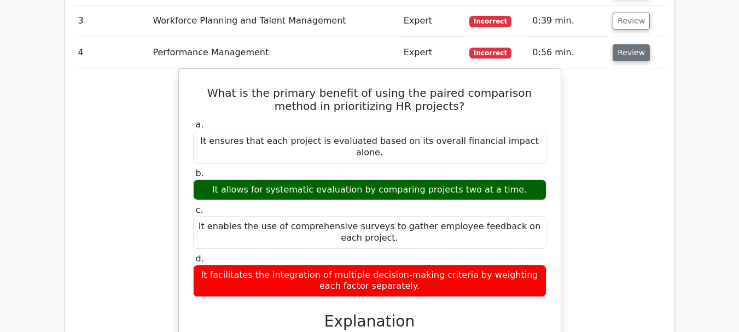
click at [633, 44] on button "Review" at bounding box center [630, 52] width 37 height 17
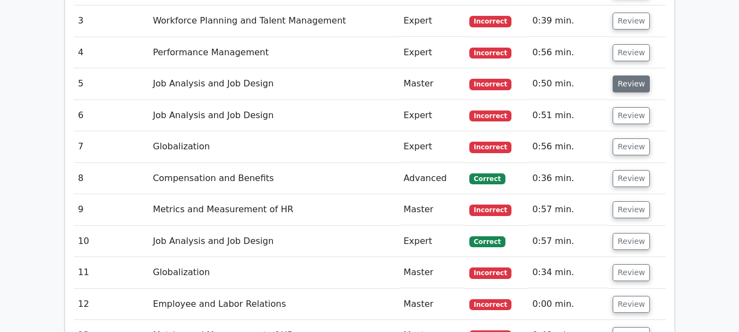
click at [628, 75] on button "Review" at bounding box center [630, 83] width 37 height 17
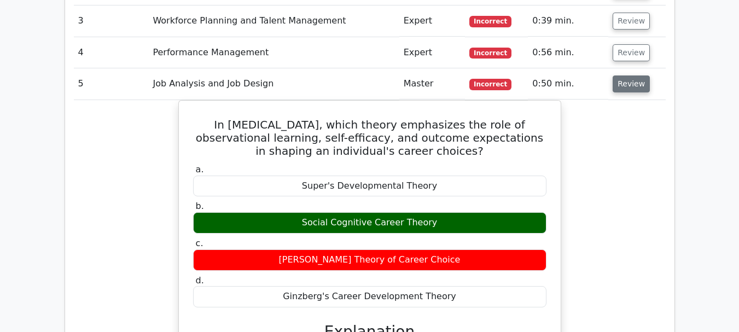
click at [628, 75] on button "Review" at bounding box center [630, 83] width 37 height 17
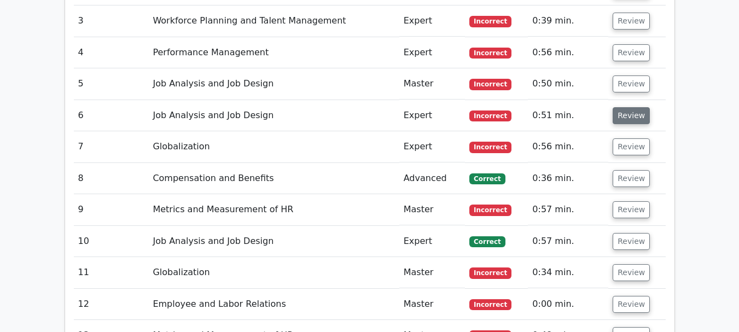
click at [629, 107] on button "Review" at bounding box center [630, 115] width 37 height 17
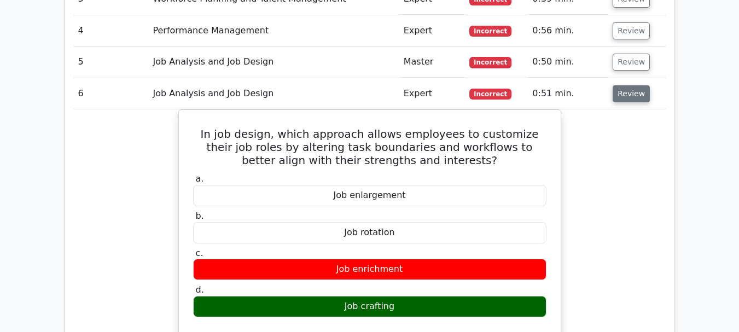
scroll to position [1094, 0]
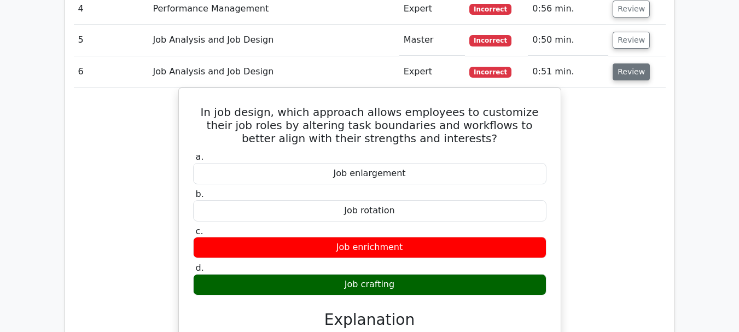
click at [636, 63] on button "Review" at bounding box center [630, 71] width 37 height 17
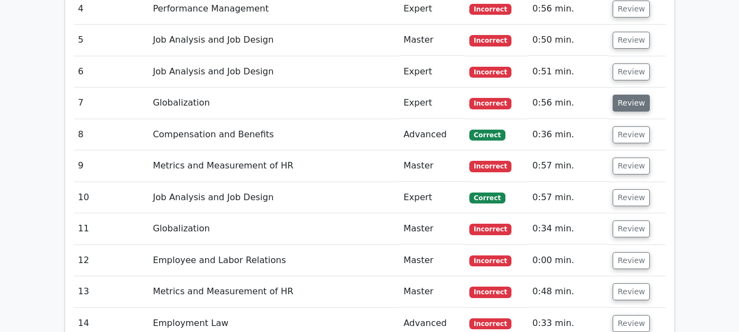
click at [636, 95] on button "Review" at bounding box center [630, 103] width 37 height 17
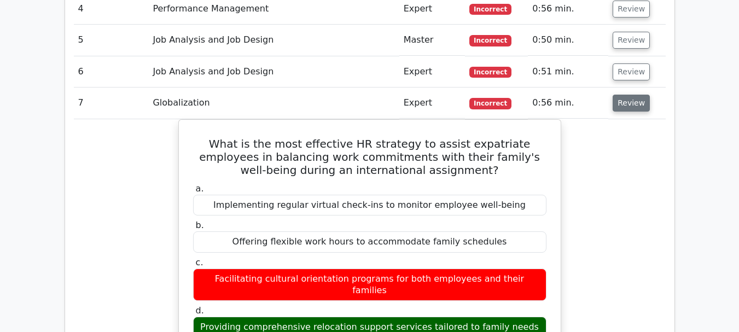
click at [638, 95] on button "Review" at bounding box center [630, 103] width 37 height 17
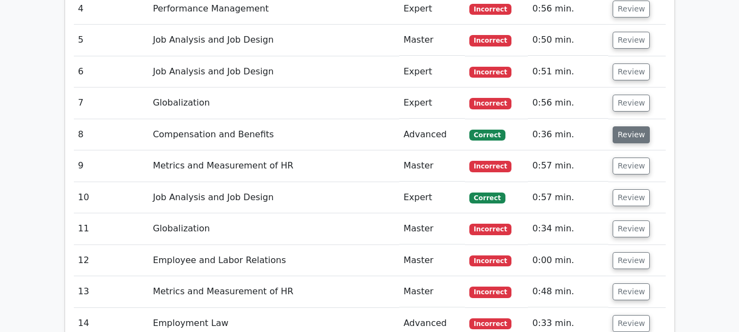
click at [632, 126] on button "Review" at bounding box center [630, 134] width 37 height 17
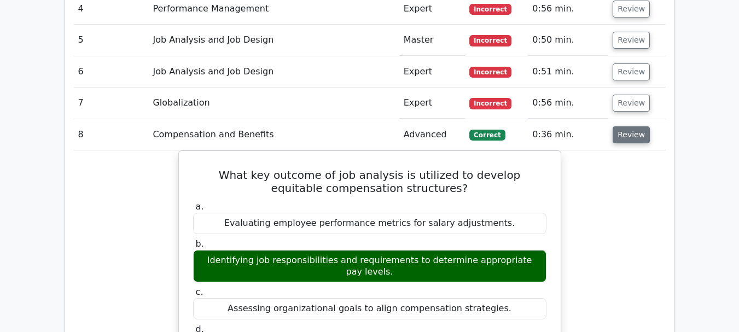
click at [632, 126] on button "Review" at bounding box center [630, 134] width 37 height 17
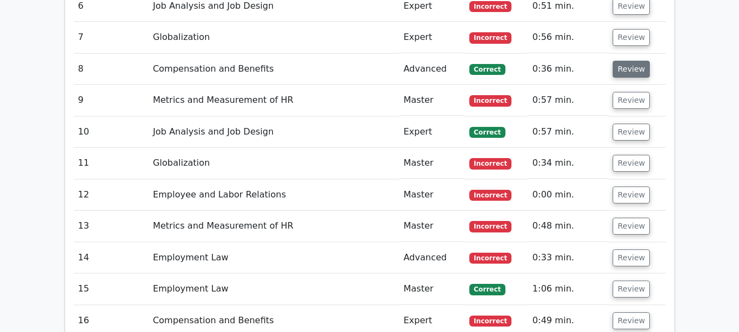
scroll to position [1181, 0]
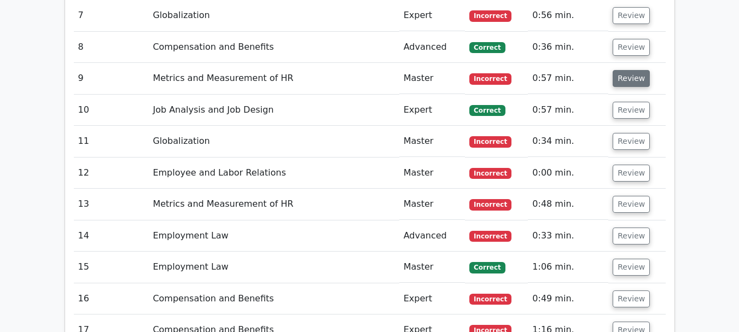
click at [631, 70] on button "Review" at bounding box center [630, 78] width 37 height 17
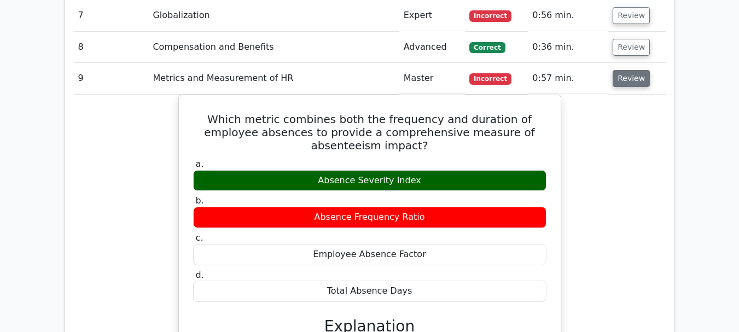
click at [631, 70] on button "Review" at bounding box center [630, 78] width 37 height 17
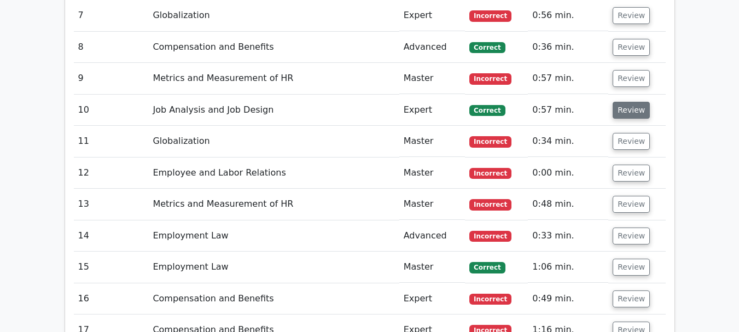
click at [627, 102] on button "Review" at bounding box center [630, 110] width 37 height 17
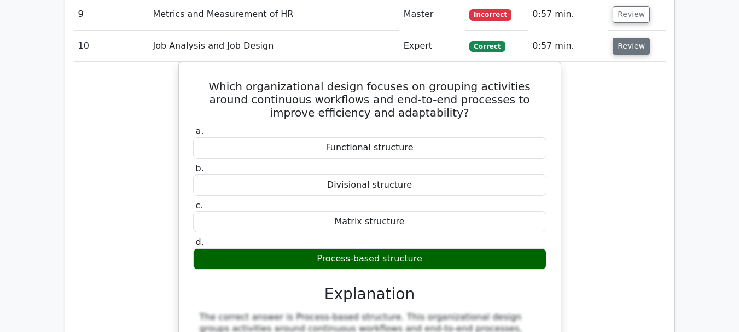
scroll to position [1247, 0]
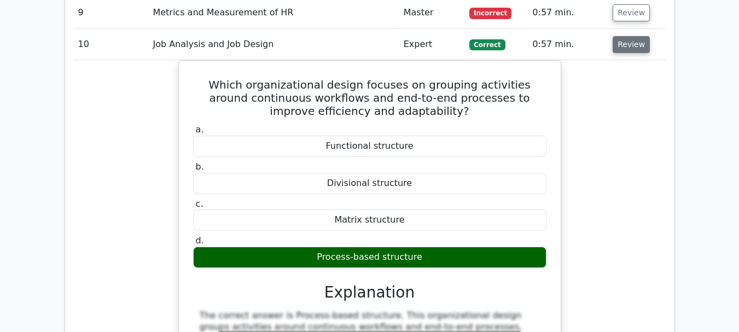
click at [627, 36] on button "Review" at bounding box center [630, 44] width 37 height 17
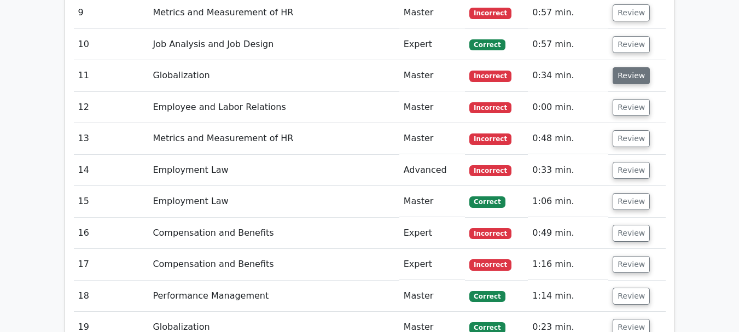
click at [628, 67] on button "Review" at bounding box center [630, 75] width 37 height 17
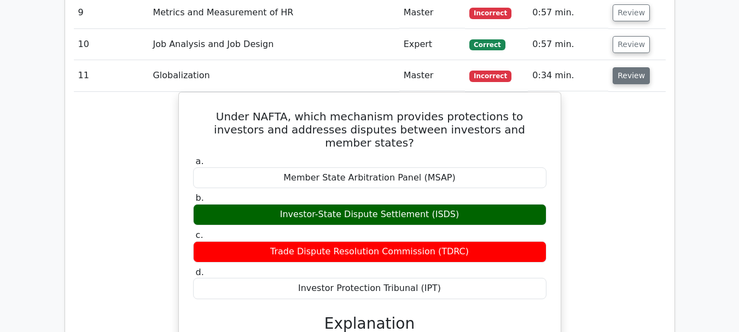
click at [628, 67] on button "Review" at bounding box center [630, 75] width 37 height 17
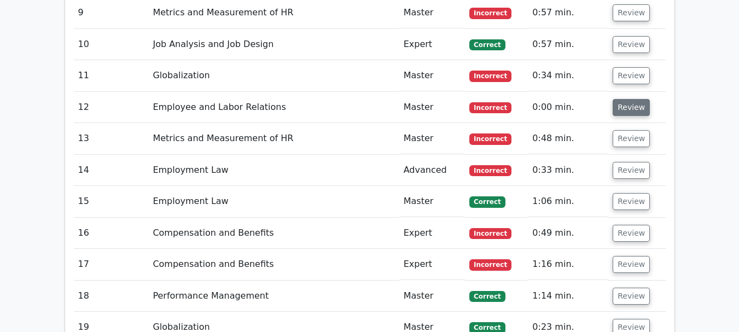
click at [629, 99] on button "Review" at bounding box center [630, 107] width 37 height 17
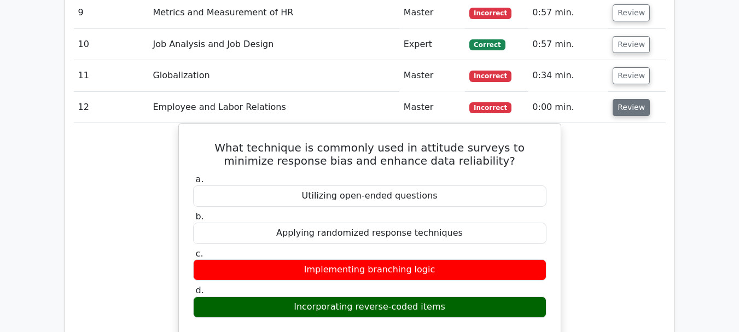
click at [630, 99] on button "Review" at bounding box center [630, 107] width 37 height 17
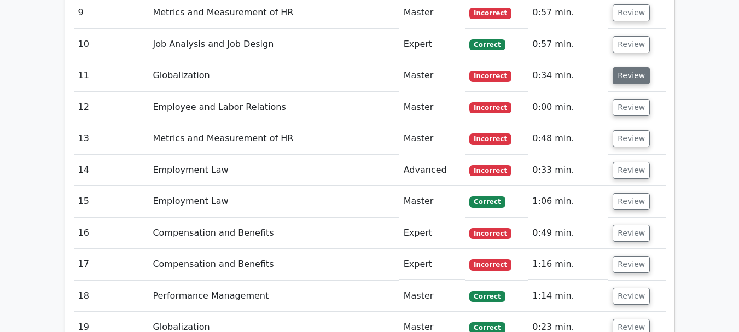
click at [633, 67] on button "Review" at bounding box center [630, 75] width 37 height 17
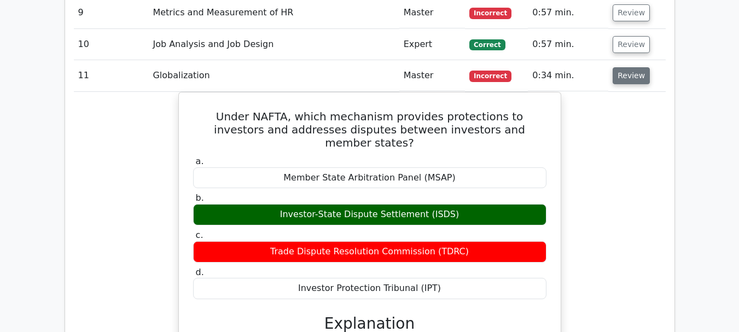
click at [633, 67] on button "Review" at bounding box center [630, 75] width 37 height 17
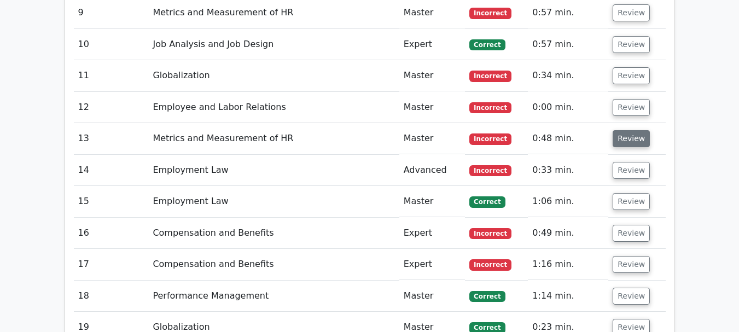
click at [627, 130] on button "Review" at bounding box center [630, 138] width 37 height 17
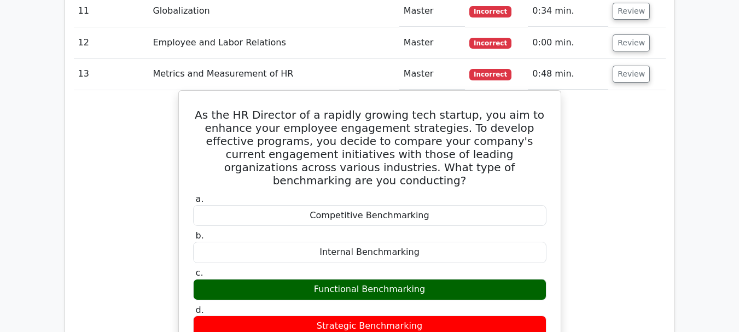
scroll to position [1312, 0]
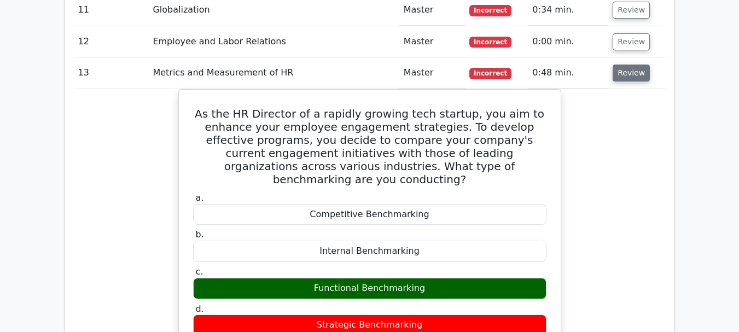
click at [631, 65] on button "Review" at bounding box center [630, 73] width 37 height 17
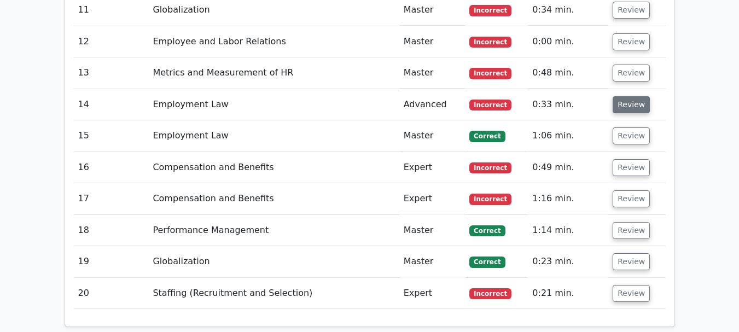
click at [627, 96] on button "Review" at bounding box center [630, 104] width 37 height 17
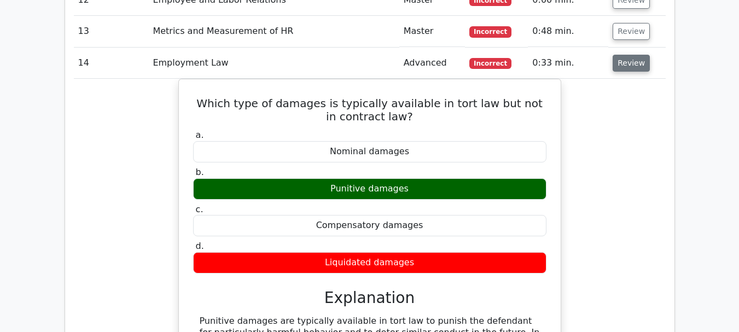
scroll to position [1356, 0]
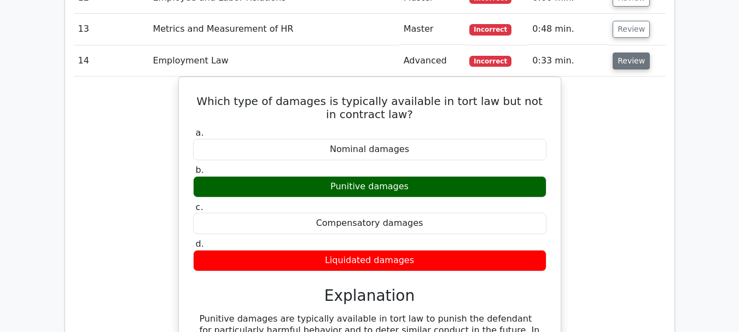
click at [632, 52] on button "Review" at bounding box center [630, 60] width 37 height 17
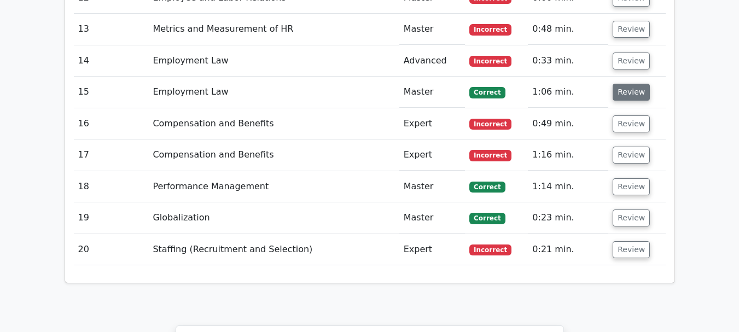
click at [631, 84] on button "Review" at bounding box center [630, 92] width 37 height 17
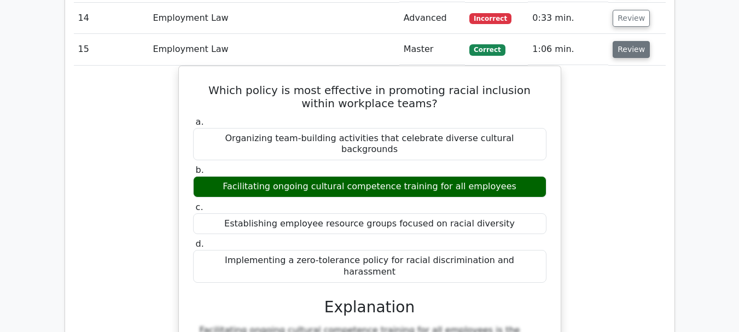
scroll to position [1400, 0]
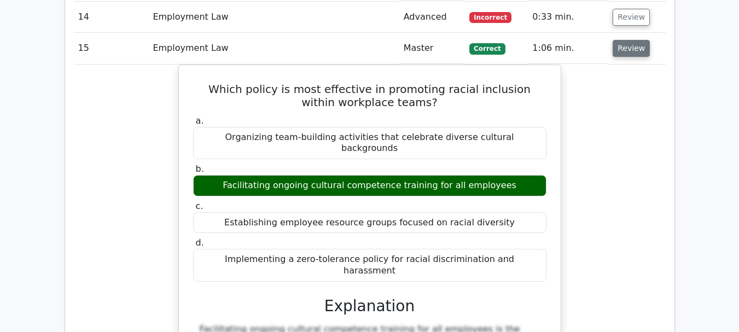
click at [634, 40] on button "Review" at bounding box center [630, 48] width 37 height 17
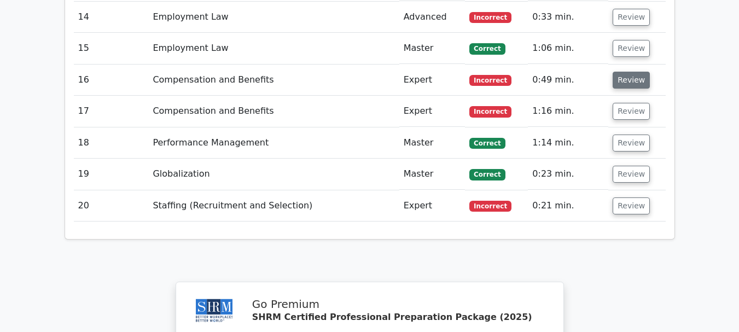
click at [629, 72] on button "Review" at bounding box center [630, 80] width 37 height 17
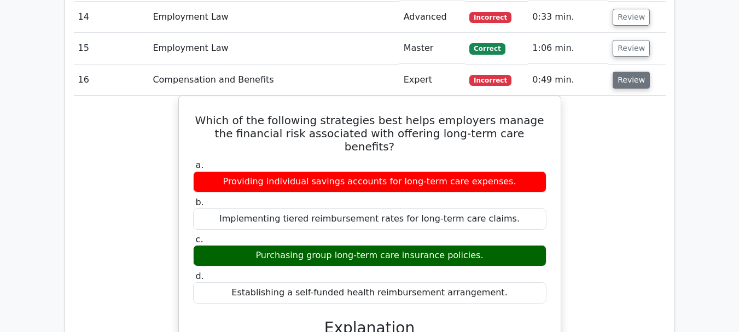
click at [628, 72] on button "Review" at bounding box center [630, 80] width 37 height 17
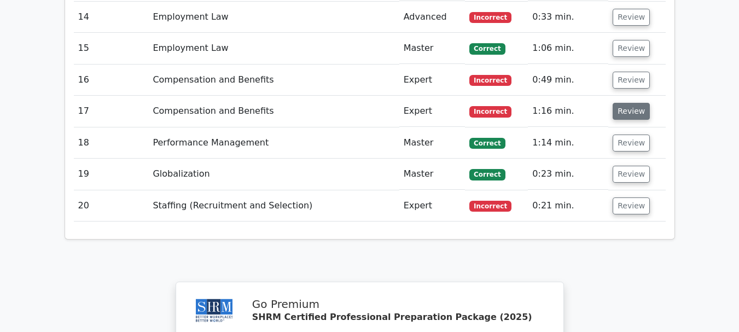
click at [628, 103] on button "Review" at bounding box center [630, 111] width 37 height 17
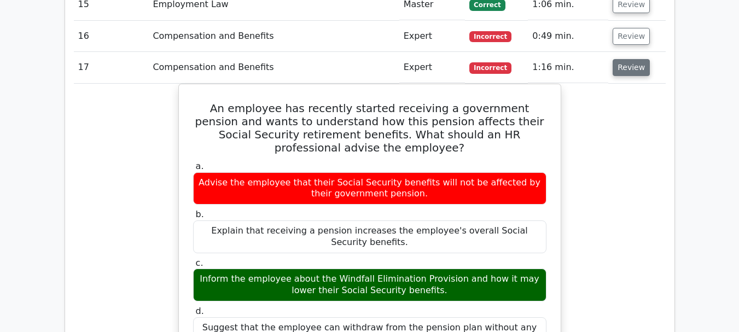
scroll to position [1465, 0]
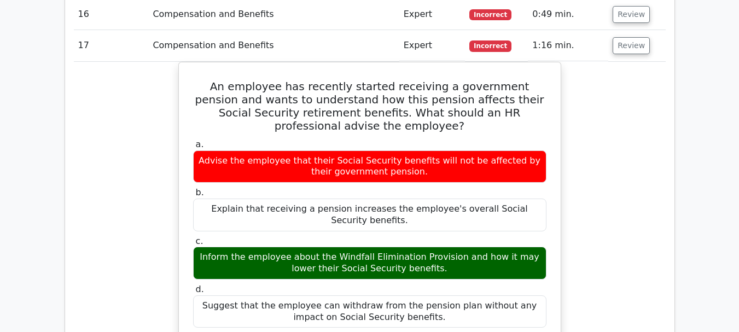
click at [647, 30] on td "Review" at bounding box center [636, 45] width 57 height 31
click at [636, 37] on button "Review" at bounding box center [630, 45] width 37 height 17
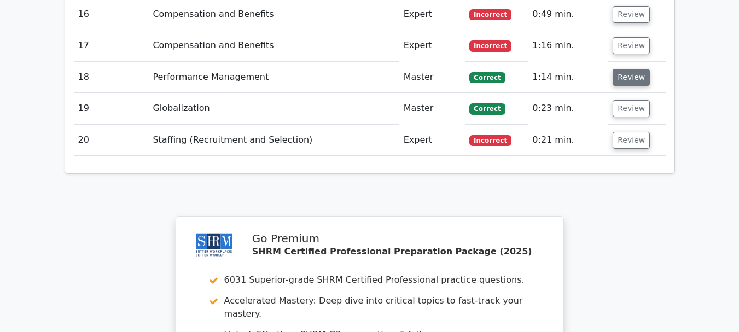
click at [633, 69] on button "Review" at bounding box center [630, 77] width 37 height 17
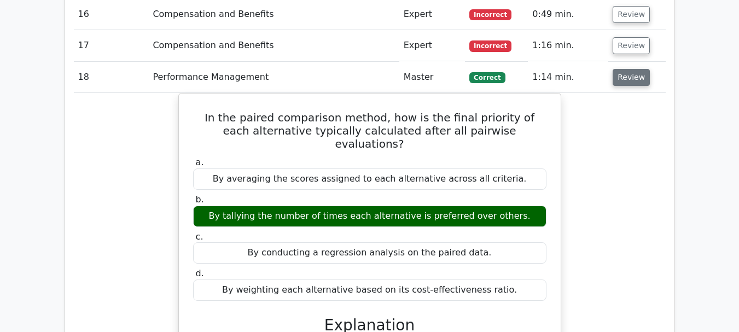
click at [633, 69] on button "Review" at bounding box center [630, 77] width 37 height 17
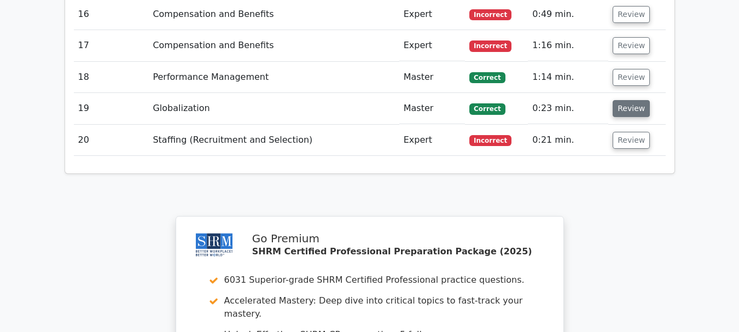
click at [624, 100] on button "Review" at bounding box center [630, 108] width 37 height 17
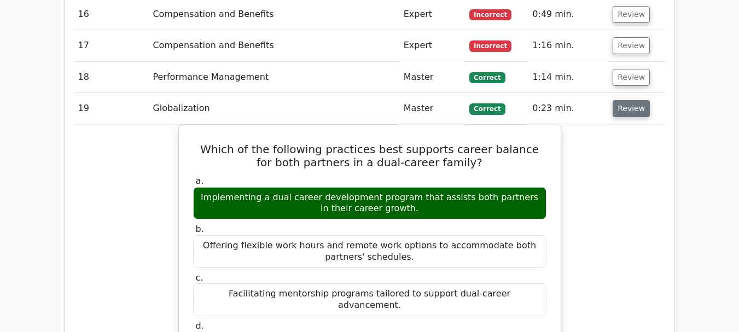
click at [624, 100] on button "Review" at bounding box center [630, 108] width 37 height 17
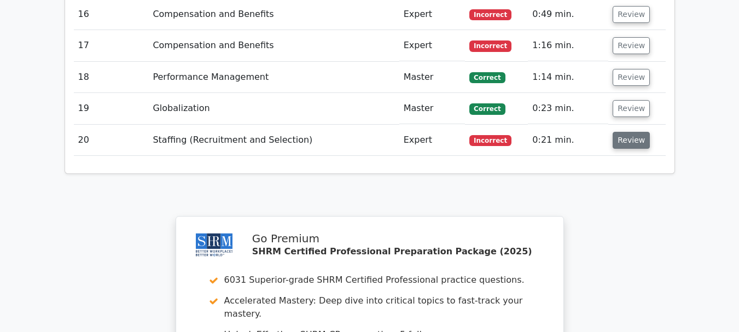
click at [623, 132] on button "Review" at bounding box center [630, 140] width 37 height 17
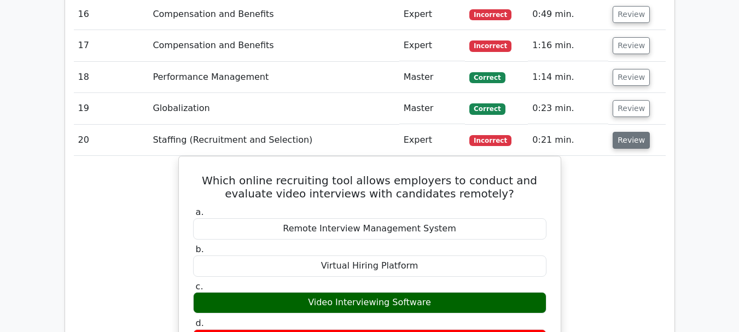
click at [623, 132] on button "Review" at bounding box center [630, 140] width 37 height 17
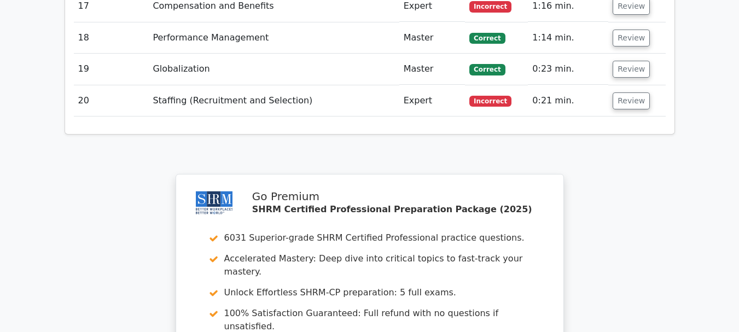
scroll to position [1509, 0]
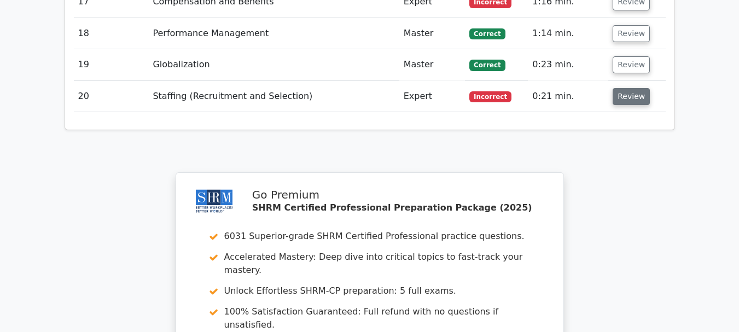
click at [638, 88] on button "Review" at bounding box center [630, 96] width 37 height 17
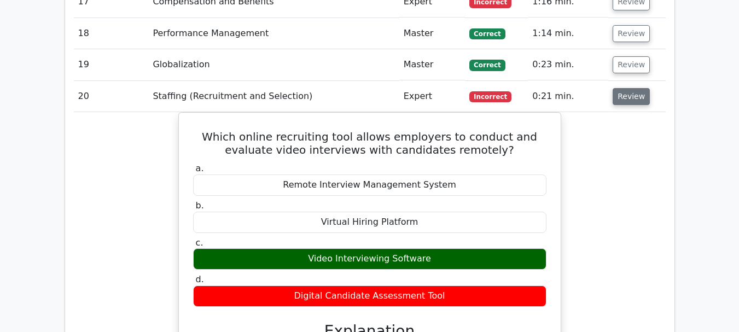
click at [638, 88] on button "Review" at bounding box center [630, 96] width 37 height 17
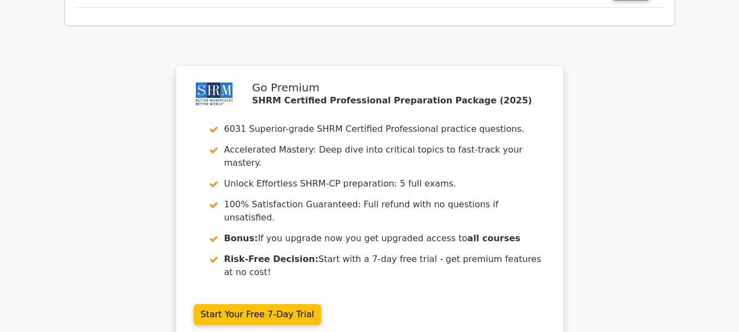
scroll to position [1618, 0]
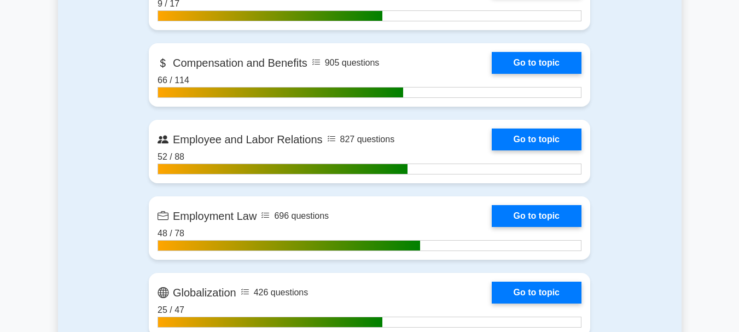
scroll to position [744, 0]
